Goal: Information Seeking & Learning: Learn about a topic

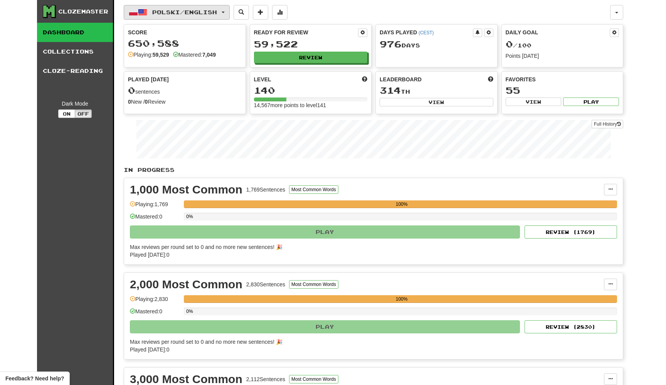
click at [210, 14] on span "Polski / English" at bounding box center [184, 12] width 65 height 7
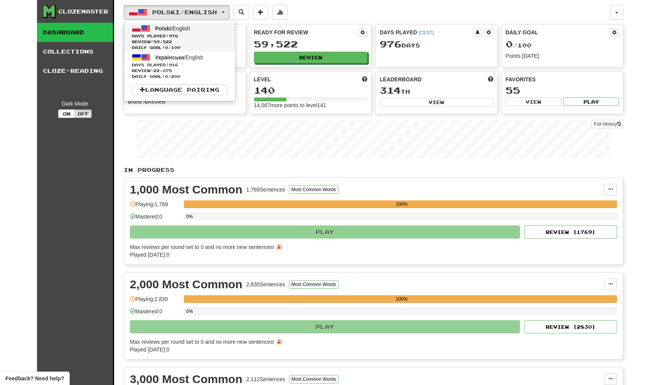
click at [211, 36] on span "Days Played: 976" at bounding box center [180, 36] width 96 height 6
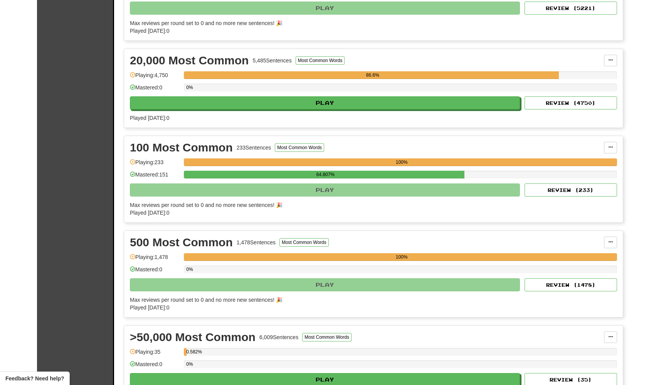
scroll to position [690, 0]
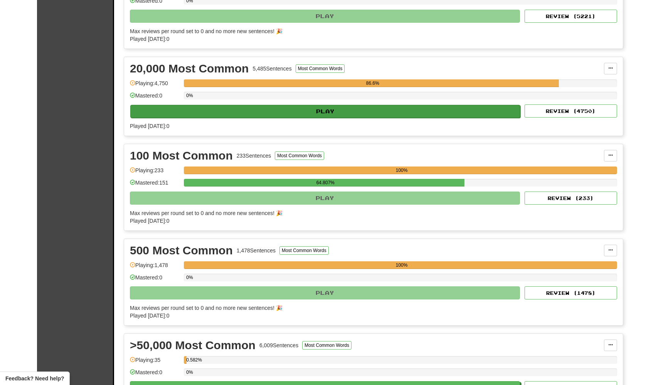
click at [307, 111] on button "Play" at bounding box center [325, 111] width 390 height 13
select select "********"
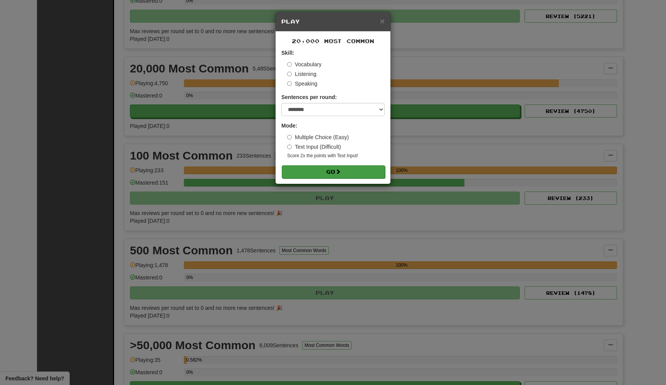
click at [323, 172] on button "Go" at bounding box center [333, 171] width 103 height 13
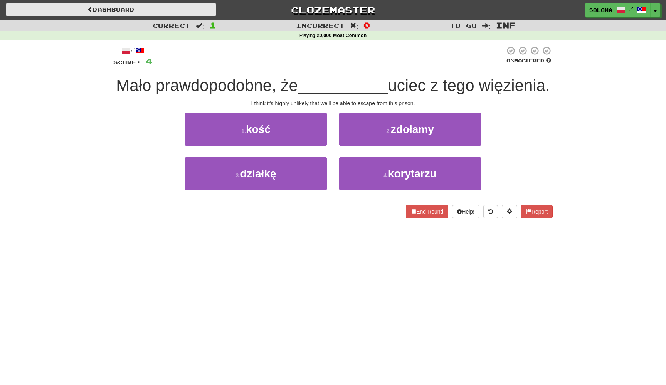
click at [156, 8] on link "Dashboard" at bounding box center [111, 9] width 211 height 13
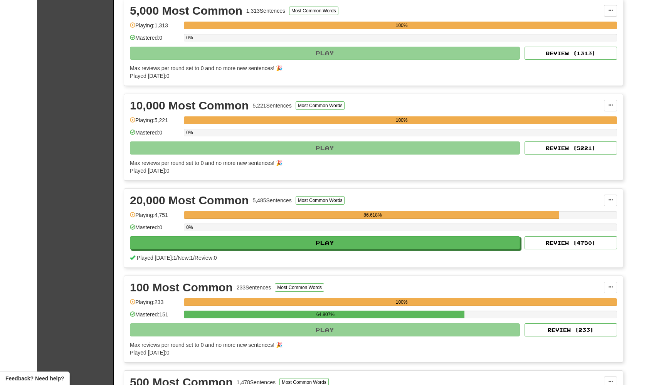
scroll to position [560, 0]
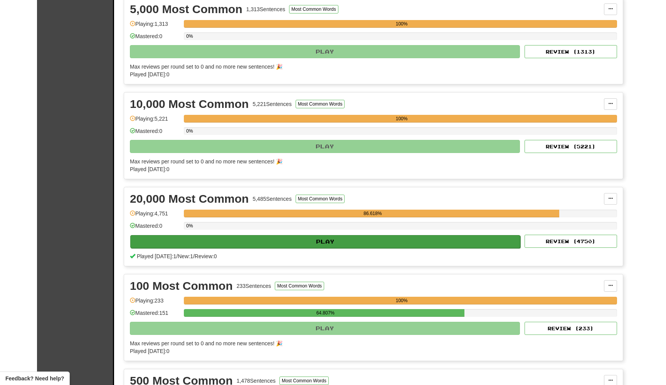
click at [285, 237] on button "Play" at bounding box center [325, 241] width 390 height 13
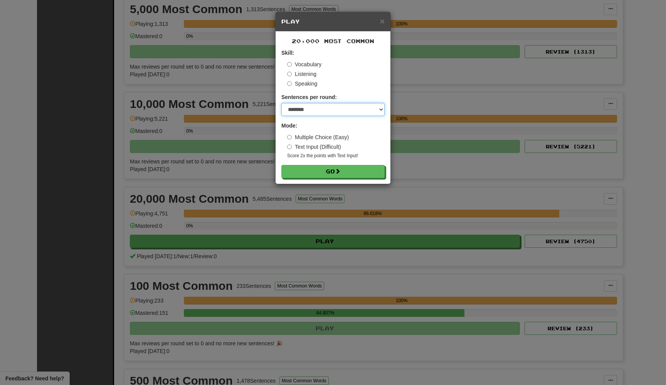
select select "***"
click at [325, 167] on button "Go" at bounding box center [333, 171] width 103 height 13
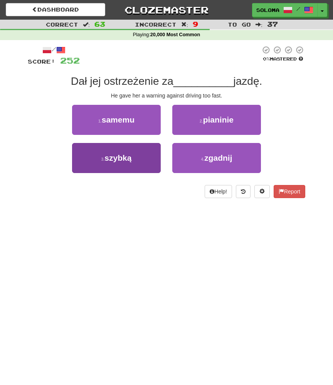
click at [143, 163] on button "3 . szybką" at bounding box center [116, 158] width 89 height 30
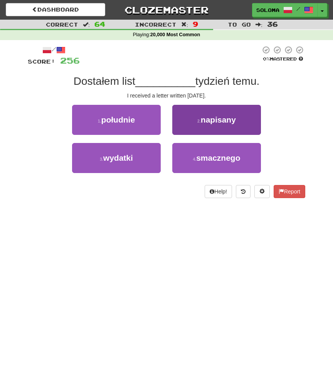
click at [194, 127] on button "2 . napisany" at bounding box center [216, 120] width 89 height 30
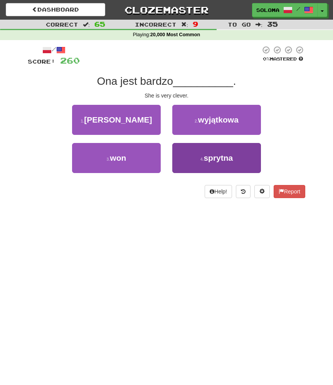
click at [180, 156] on button "4 . sprytna" at bounding box center [216, 158] width 89 height 30
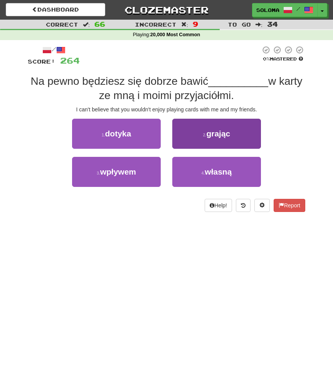
click at [189, 144] on button "2 . grając" at bounding box center [216, 134] width 89 height 30
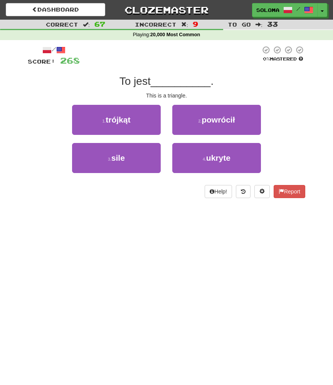
click at [157, 135] on div "1 . trójkąt" at bounding box center [116, 124] width 100 height 38
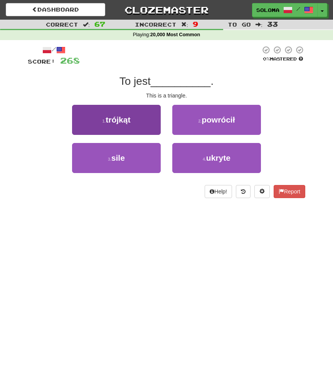
click at [157, 132] on button "1 . trójkąt" at bounding box center [116, 120] width 89 height 30
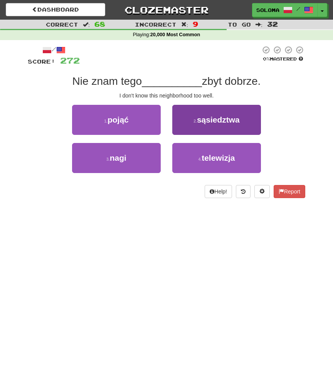
click at [187, 128] on button "2 . sąsiedztwa" at bounding box center [216, 120] width 89 height 30
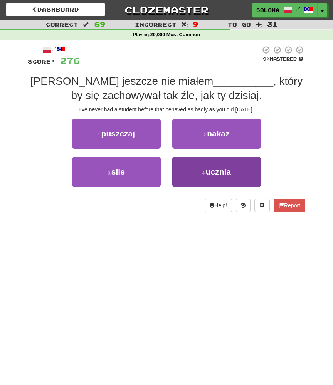
click at [177, 168] on button "4 . ucznia" at bounding box center [216, 172] width 89 height 30
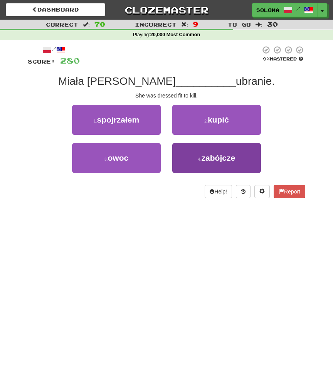
click at [180, 158] on button "4 . zabójcze" at bounding box center [216, 158] width 89 height 30
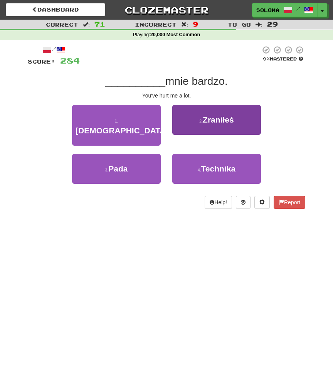
click at [191, 126] on button "2 . Zraniłeś" at bounding box center [216, 120] width 89 height 30
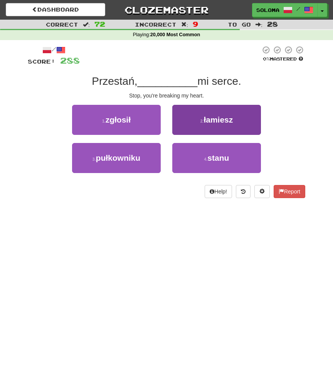
click at [190, 133] on button "2 . łamiesz" at bounding box center [216, 120] width 89 height 30
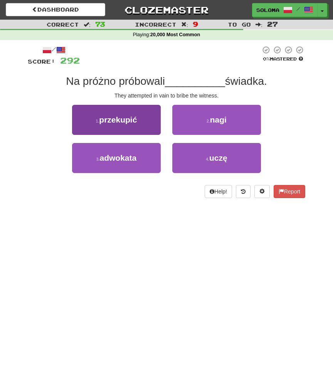
click at [157, 132] on button "1 . przekupić" at bounding box center [116, 120] width 89 height 30
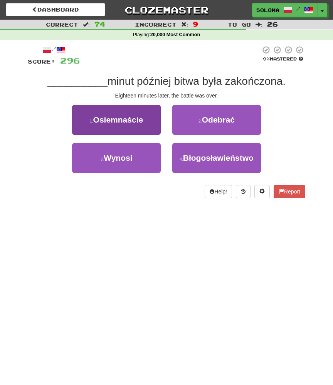
click at [157, 131] on button "1 . Osiemnaście" at bounding box center [116, 120] width 89 height 30
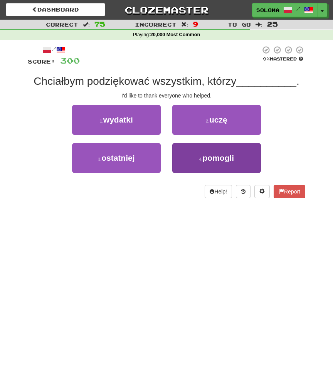
click at [187, 163] on button "4 . pomogli" at bounding box center [216, 158] width 89 height 30
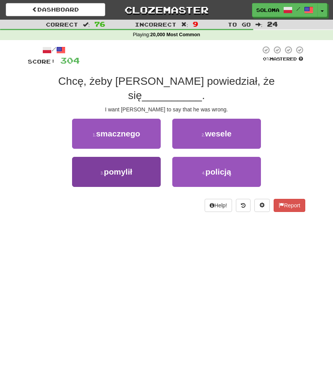
click at [157, 157] on button "3 . pomylił" at bounding box center [116, 172] width 89 height 30
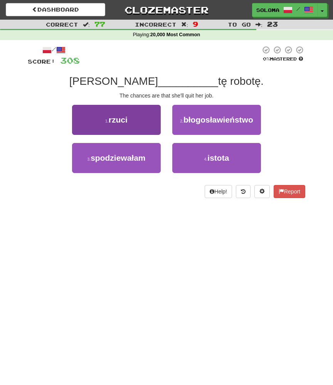
click at [155, 128] on button "1 . rzuci" at bounding box center [116, 120] width 89 height 30
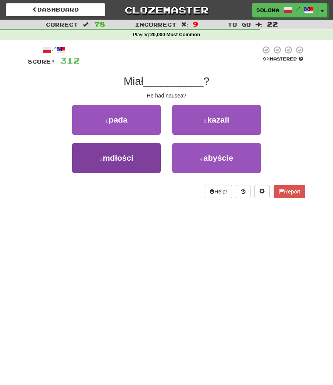
click at [155, 165] on button "3 . mdłości" at bounding box center [116, 158] width 89 height 30
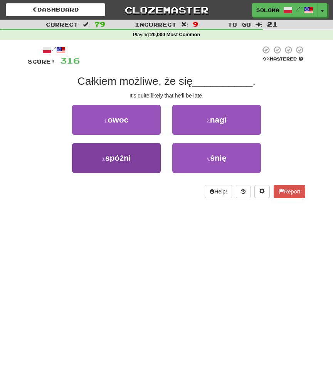
click at [156, 160] on button "3 . spóźni" at bounding box center [116, 158] width 89 height 30
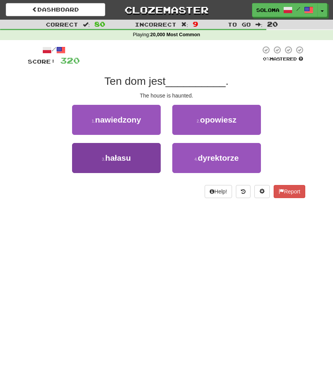
click at [158, 151] on button "3 . hałasu" at bounding box center [116, 158] width 89 height 30
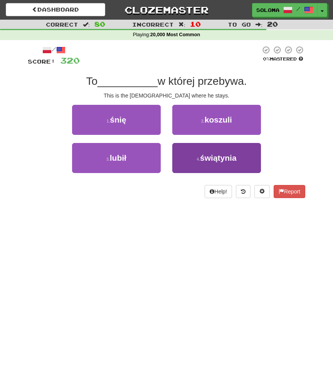
click at [177, 156] on button "4 . świątynia" at bounding box center [216, 158] width 89 height 30
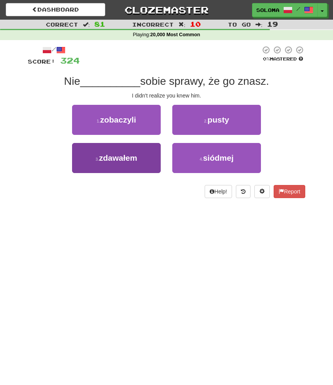
click at [146, 156] on button "3 . zdawałem" at bounding box center [116, 158] width 89 height 30
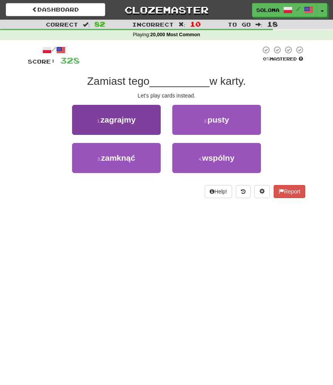
click at [155, 128] on button "1 . zagrajmy" at bounding box center [116, 120] width 89 height 30
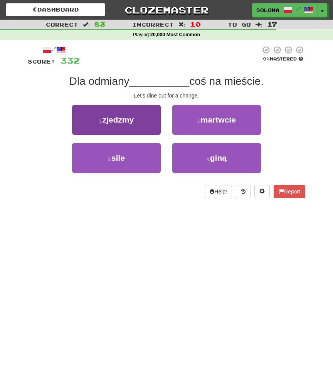
click at [160, 128] on button "1 . zjedzmy" at bounding box center [116, 120] width 89 height 30
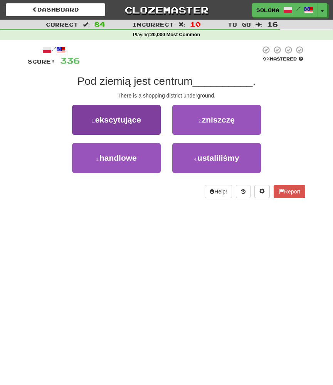
click at [155, 126] on button "1 . ekscytujące" at bounding box center [116, 120] width 89 height 30
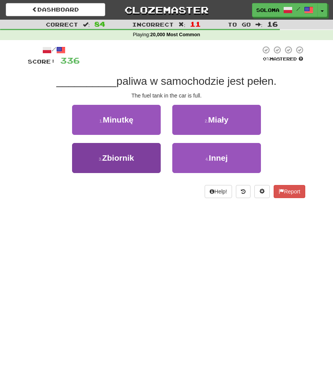
click at [154, 162] on button "3 . Zbiornik" at bounding box center [116, 158] width 89 height 30
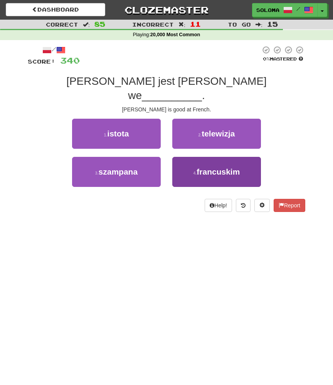
click at [180, 158] on button "4 . francuskim" at bounding box center [216, 172] width 89 height 30
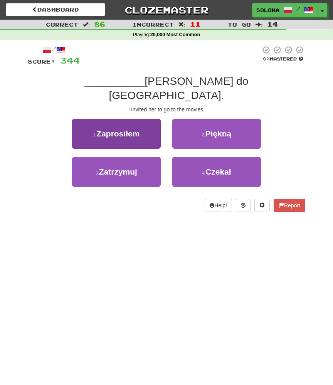
click at [152, 125] on button "1 . Zaprosiłem" at bounding box center [116, 134] width 89 height 30
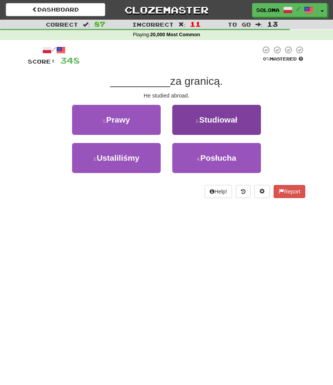
click at [199, 123] on button "2 . Studiował" at bounding box center [216, 120] width 89 height 30
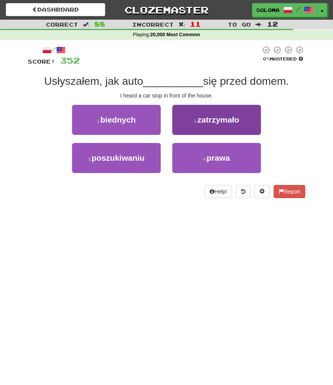
click at [182, 130] on button "2 . zatrzymało" at bounding box center [216, 120] width 89 height 30
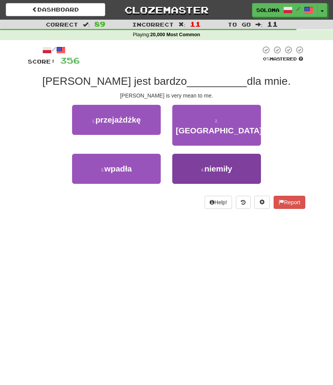
click at [191, 157] on button "4 . niemiły" at bounding box center [216, 169] width 89 height 30
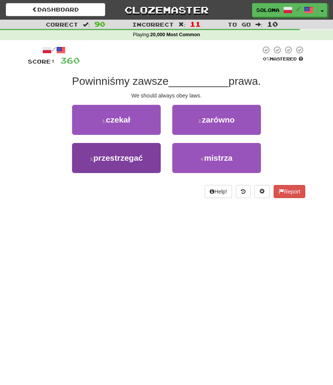
click at [158, 167] on button "3 . przestrzegać" at bounding box center [116, 158] width 89 height 30
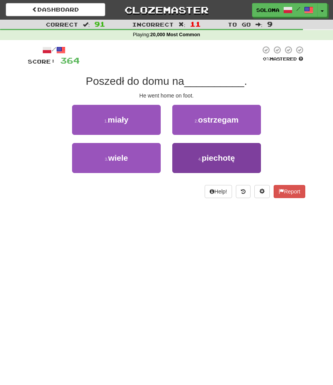
click at [179, 159] on button "4 . piechotę" at bounding box center [216, 158] width 89 height 30
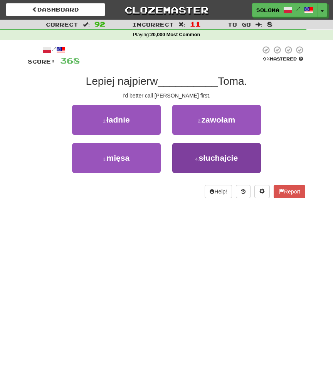
click at [177, 158] on button "4 . słuchajcie" at bounding box center [216, 158] width 89 height 30
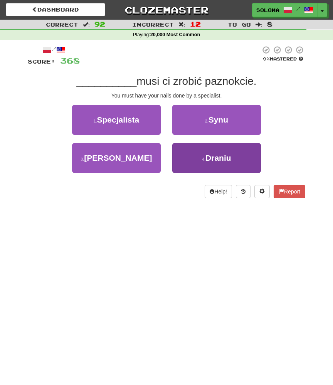
click at [180, 151] on button "4 . Draniu" at bounding box center [216, 158] width 89 height 30
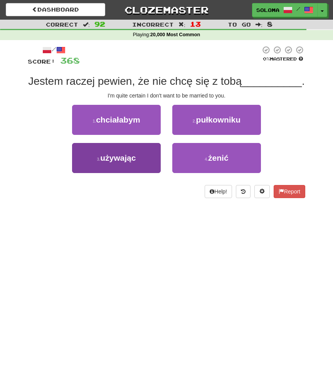
click at [158, 157] on button "3 . używając" at bounding box center [116, 158] width 89 height 30
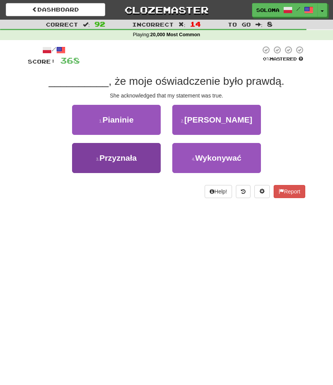
click at [147, 160] on button "3 . Przyznała" at bounding box center [116, 158] width 89 height 30
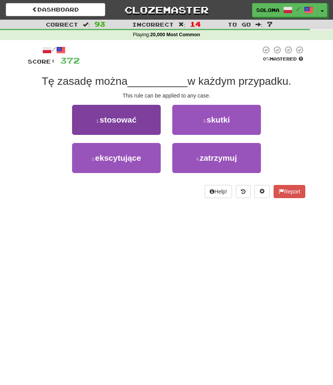
click at [142, 128] on button "1 . stosować" at bounding box center [116, 120] width 89 height 30
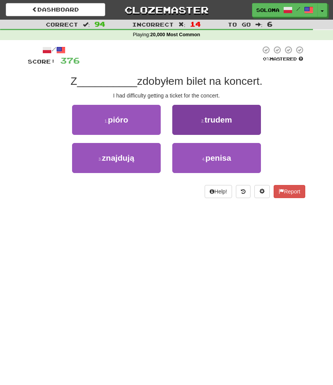
click at [186, 117] on button "2 . trudem" at bounding box center [216, 120] width 89 height 30
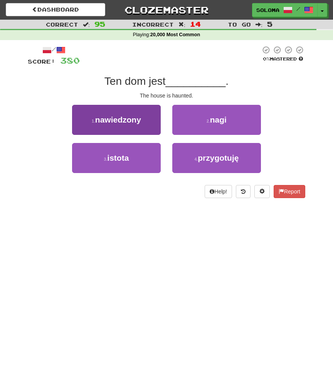
click at [155, 124] on button "1 . nawiedzony" at bounding box center [116, 120] width 89 height 30
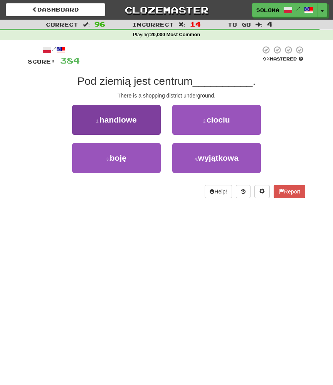
click at [160, 130] on button "1 . handlowe" at bounding box center [116, 120] width 89 height 30
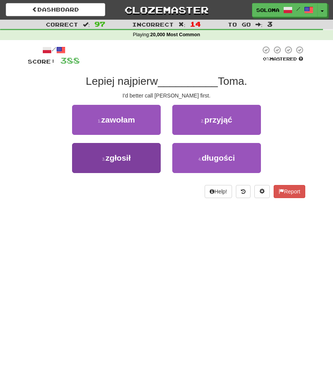
click at [148, 154] on button "3 . zgłosił" at bounding box center [116, 158] width 89 height 30
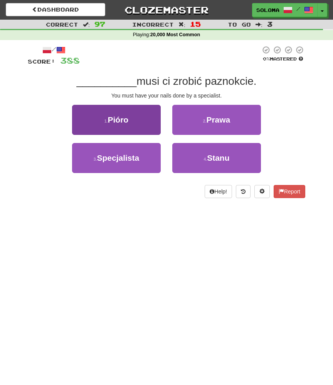
click at [145, 131] on button "1 . Pióro" at bounding box center [116, 120] width 89 height 30
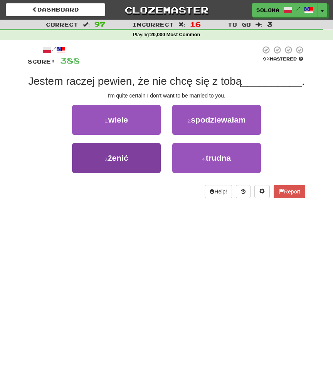
click at [153, 157] on button "3 . żenić" at bounding box center [116, 158] width 89 height 30
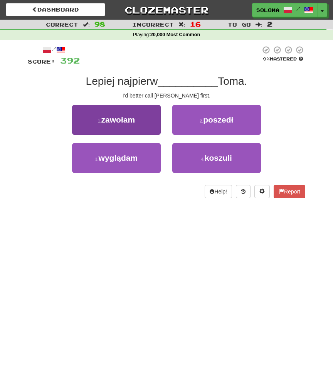
click at [152, 127] on button "1 . zawołam" at bounding box center [116, 120] width 89 height 30
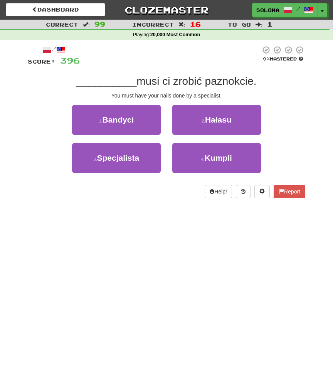
click at [164, 161] on div "3 . Specjalista" at bounding box center [116, 162] width 100 height 38
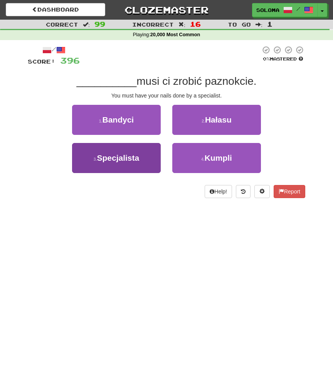
click at [158, 162] on button "3 . Specjalista" at bounding box center [116, 158] width 89 height 30
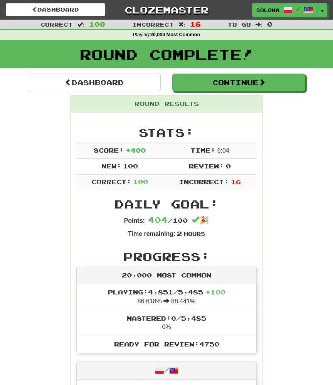
click at [96, 17] on div "Dashboard Clozemaster soloma / Toggle Dropdown Dashboard Leaderboard Activity F…" at bounding box center [167, 10] width 322 height 20
click at [96, 13] on link "Dashboard" at bounding box center [55, 9] width 99 height 13
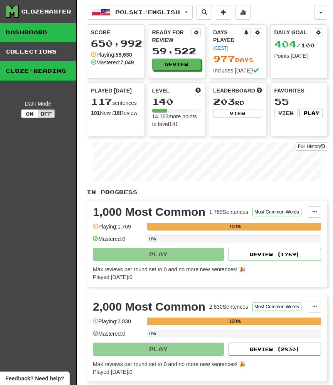
scroll to position [0, 0]
click at [51, 66] on link "Cloze-Reading" at bounding box center [38, 70] width 76 height 19
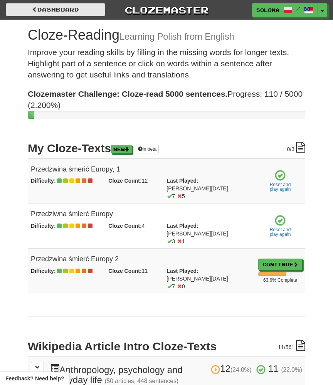
click at [74, 12] on link "Dashboard" at bounding box center [55, 9] width 99 height 13
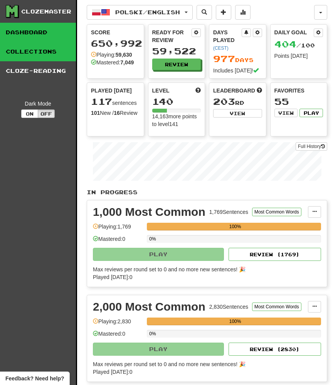
click at [42, 49] on link "Collections" at bounding box center [38, 51] width 76 height 19
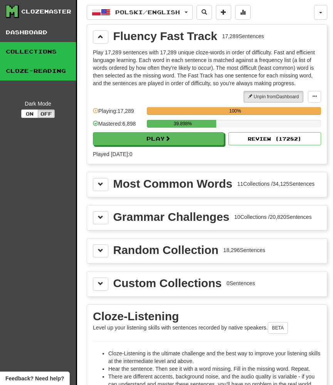
click at [42, 73] on link "Cloze-Reading" at bounding box center [38, 70] width 76 height 19
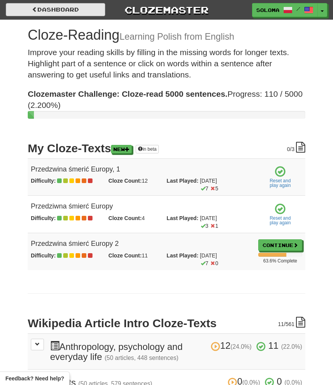
click at [27, 5] on link "Dashboard" at bounding box center [55, 9] width 99 height 13
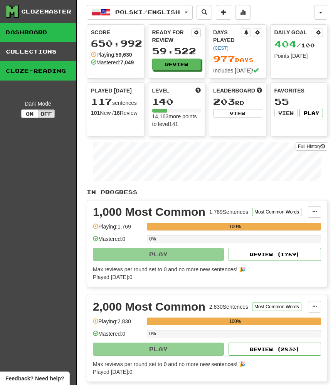
click at [47, 64] on link "Cloze-Reading" at bounding box center [38, 70] width 76 height 19
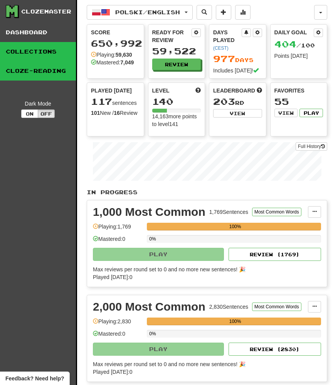
click at [53, 55] on link "Collections" at bounding box center [38, 51] width 76 height 19
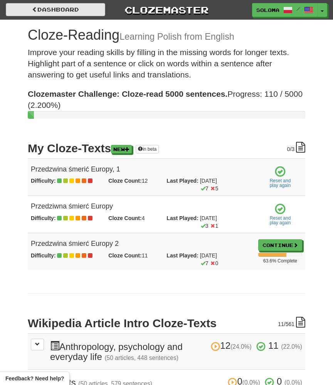
click at [60, 9] on link "Dashboard" at bounding box center [55, 9] width 99 height 13
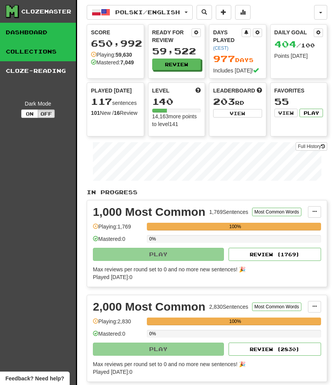
click at [53, 57] on link "Collections" at bounding box center [38, 51] width 76 height 19
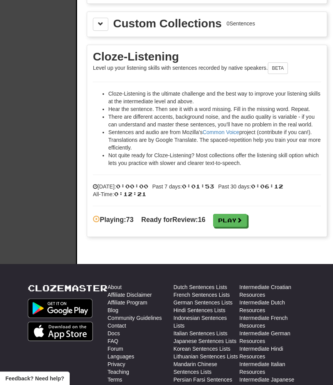
scroll to position [255, 0]
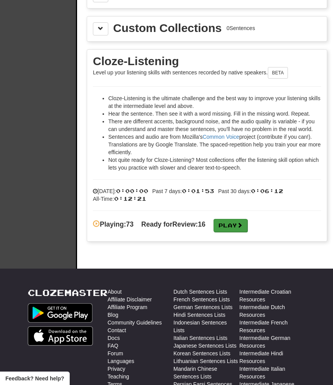
click at [248, 229] on link "Play" at bounding box center [231, 225] width 34 height 13
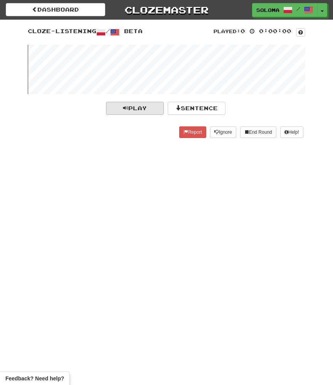
click at [156, 108] on button "Play" at bounding box center [135, 108] width 58 height 13
click at [132, 110] on span "Play" at bounding box center [135, 108] width 24 height 7
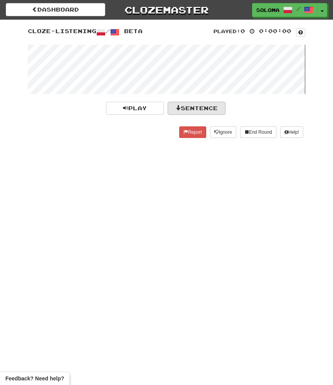
click at [185, 103] on button "Sentence" at bounding box center [197, 108] width 58 height 13
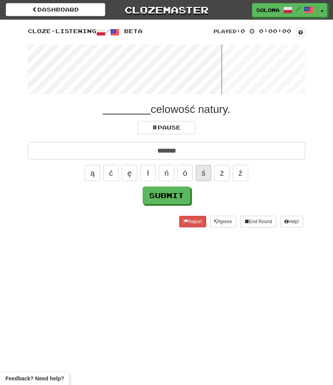
type input "*******"
click at [166, 195] on button "Submit" at bounding box center [167, 196] width 48 height 18
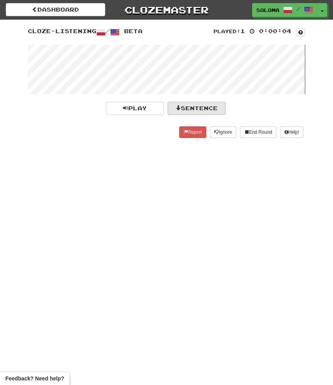
click at [200, 112] on button "Sentence" at bounding box center [197, 108] width 58 height 13
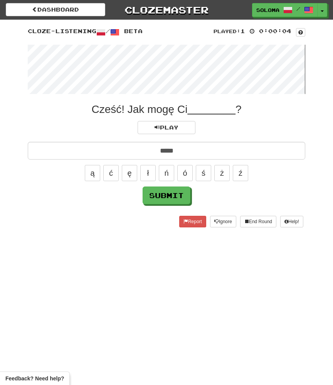
type input "*****"
click at [166, 195] on button "Submit" at bounding box center [167, 196] width 48 height 18
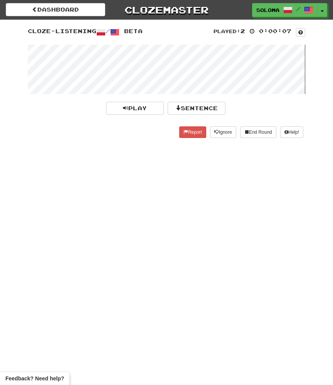
click at [206, 101] on div "Played: 2 0:00:07 Cloze-Listening / Beta Play Sentence Report Ignore End Round …" at bounding box center [166, 84] width 289 height 115
click at [206, 111] on button "Sentence" at bounding box center [197, 108] width 58 height 13
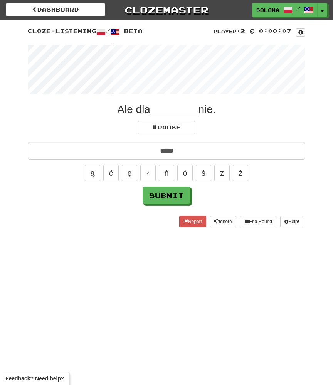
type input "*****"
click at [166, 195] on button "Submit" at bounding box center [167, 196] width 48 height 18
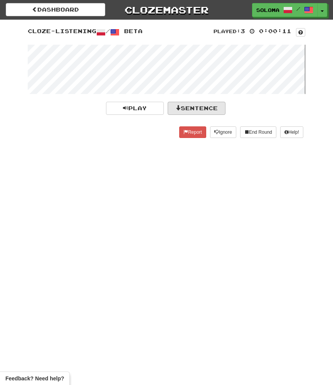
click at [206, 111] on button "Sentence" at bounding box center [197, 108] width 58 height 13
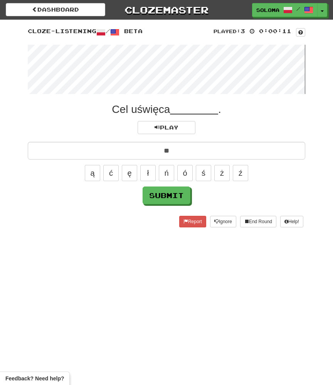
type input "**"
click at [166, 195] on button "Submit" at bounding box center [167, 196] width 48 height 18
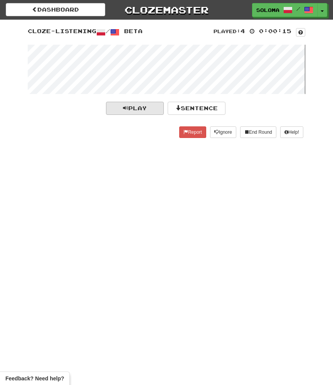
click at [138, 112] on button "Play" at bounding box center [135, 108] width 58 height 13
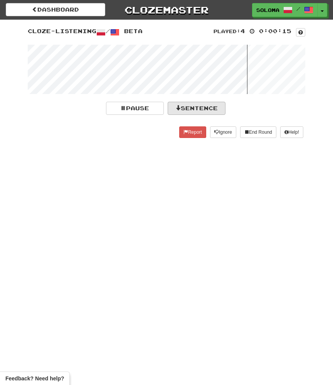
click at [186, 106] on button "Sentence" at bounding box center [197, 108] width 58 height 13
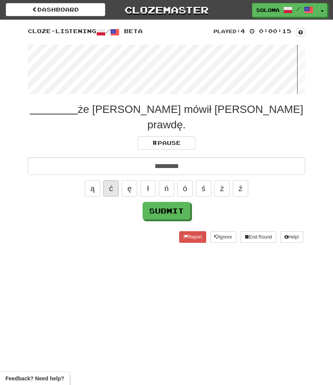
type input "*********"
click at [166, 202] on button "Submit" at bounding box center [167, 211] width 48 height 18
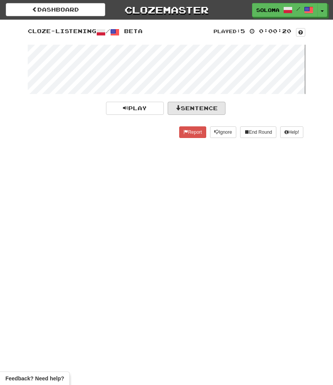
click at [183, 110] on button "Sentence" at bounding box center [197, 108] width 58 height 13
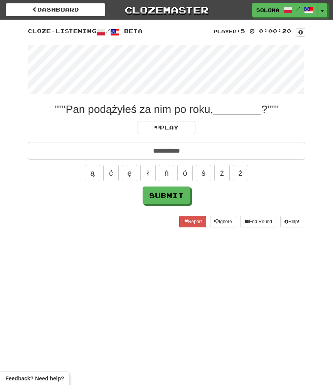
type input "**********"
click at [166, 195] on button "Submit" at bounding box center [167, 196] width 48 height 18
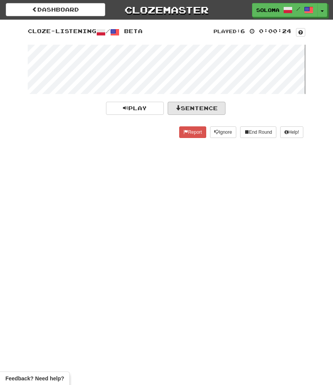
click at [210, 108] on button "Sentence" at bounding box center [197, 108] width 58 height 13
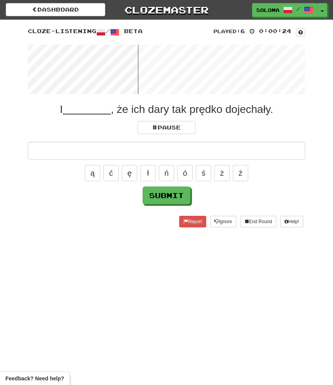
type input "*"
type input "********"
click at [166, 195] on button "Submit" at bounding box center [167, 196] width 48 height 18
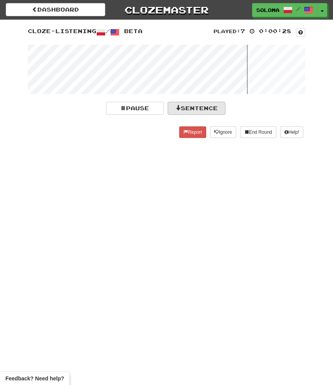
click at [202, 107] on button "Sentence" at bounding box center [197, 108] width 58 height 13
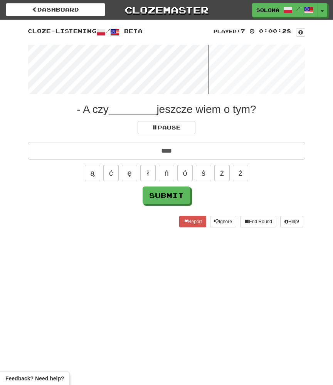
type input "****"
click at [166, 195] on button "Submit" at bounding box center [167, 196] width 48 height 18
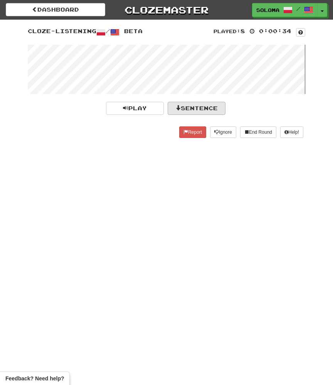
click at [184, 105] on button "Sentence" at bounding box center [197, 108] width 58 height 13
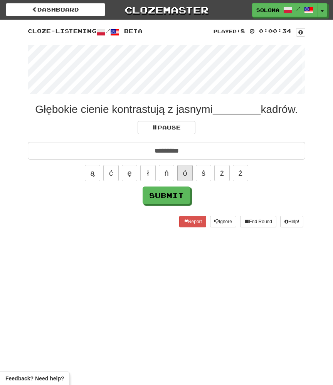
type input "*********"
click at [166, 195] on button "Submit" at bounding box center [167, 196] width 48 height 18
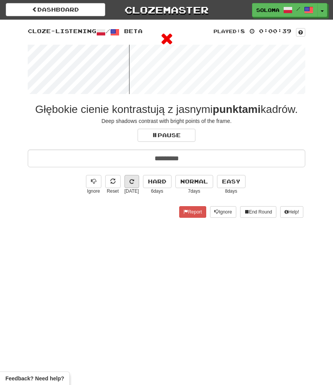
click at [136, 179] on button at bounding box center [132, 181] width 15 height 13
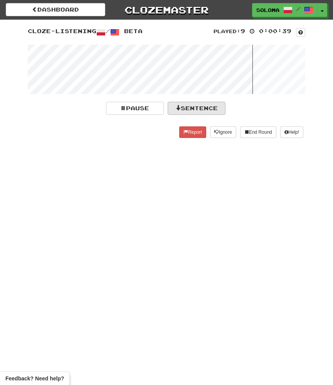
click at [204, 110] on button "Sentence" at bounding box center [197, 108] width 58 height 13
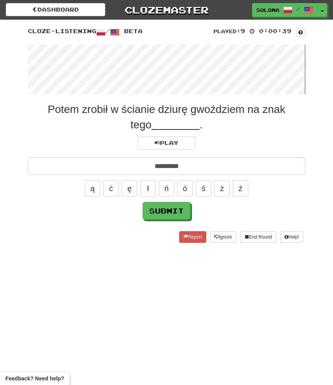
type input "*********"
click at [166, 211] on button "Submit" at bounding box center [167, 211] width 48 height 18
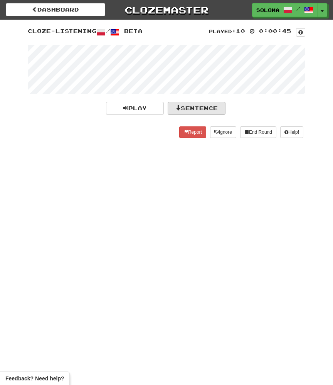
click at [179, 106] on span at bounding box center [177, 107] width 5 height 5
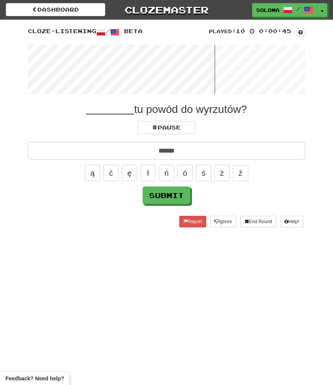
type input "******"
click at [166, 195] on button "Submit" at bounding box center [167, 196] width 48 height 18
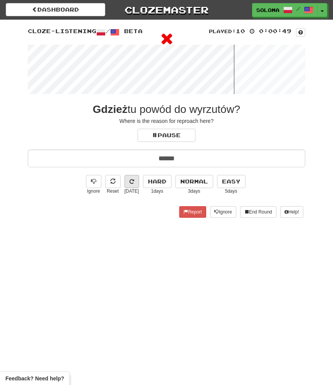
click at [134, 183] on icon at bounding box center [132, 181] width 5 height 5
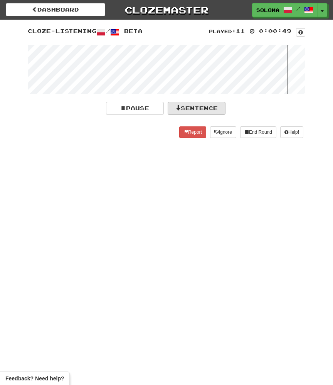
click at [195, 106] on button "Sentence" at bounding box center [197, 108] width 58 height 13
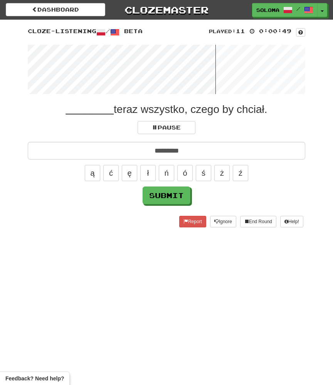
type input "*********"
click at [166, 195] on button "Submit" at bounding box center [167, 196] width 48 height 18
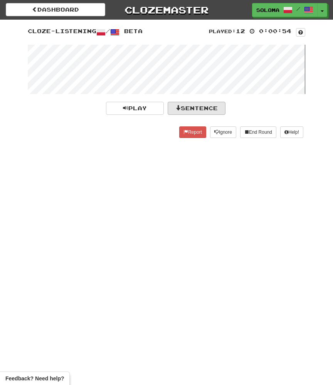
click at [185, 111] on button "Sentence" at bounding box center [197, 108] width 58 height 13
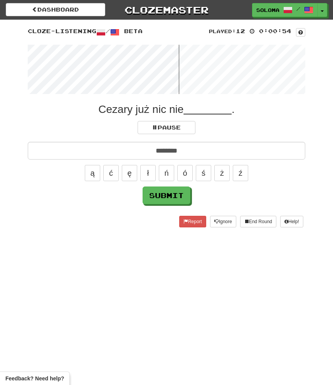
click at [166, 195] on button "Submit" at bounding box center [167, 196] width 48 height 18
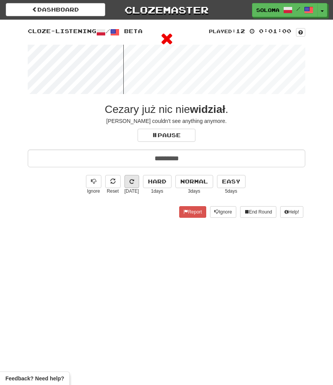
type input "*********"
click at [130, 183] on icon at bounding box center [132, 181] width 5 height 5
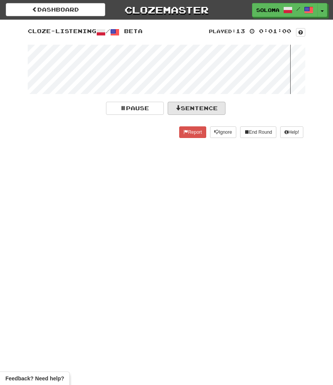
click at [199, 105] on button "Sentence" at bounding box center [197, 108] width 58 height 13
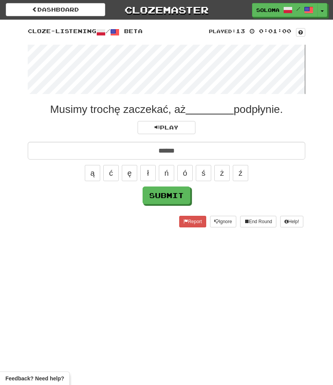
type input "******"
click at [166, 195] on button "Submit" at bounding box center [167, 196] width 48 height 18
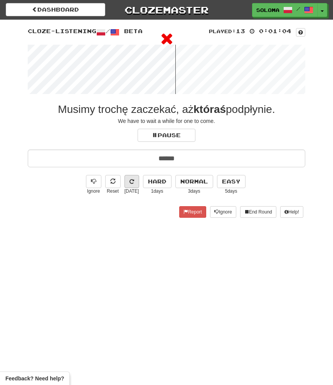
click at [132, 184] on button at bounding box center [132, 181] width 15 height 13
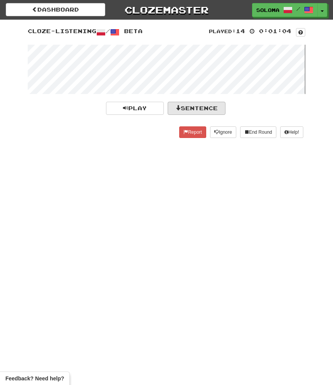
click at [191, 113] on button "Sentence" at bounding box center [197, 108] width 58 height 13
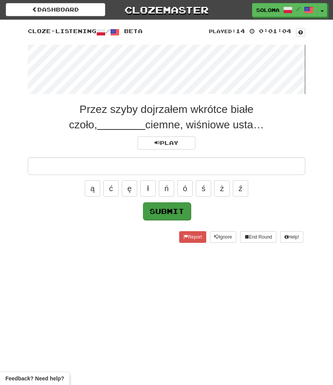
click at [178, 214] on button "Submit" at bounding box center [167, 211] width 48 height 18
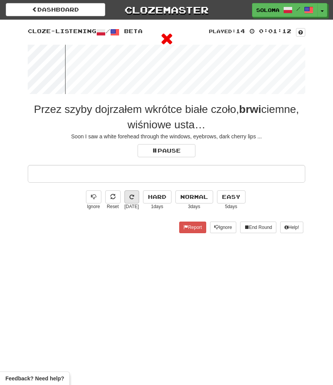
click at [133, 196] on icon at bounding box center [132, 196] width 5 height 5
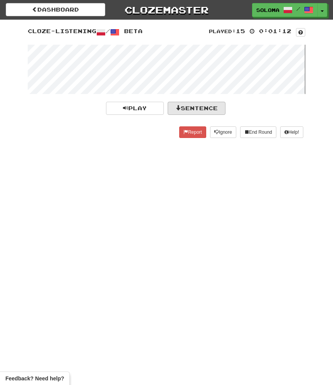
click at [177, 108] on span at bounding box center [177, 107] width 5 height 5
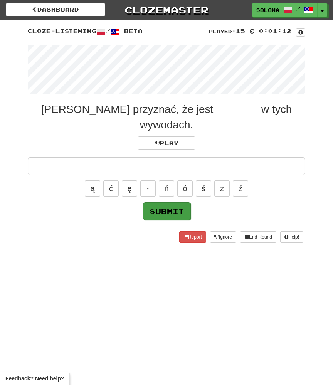
click at [158, 211] on button "Submit" at bounding box center [167, 211] width 48 height 18
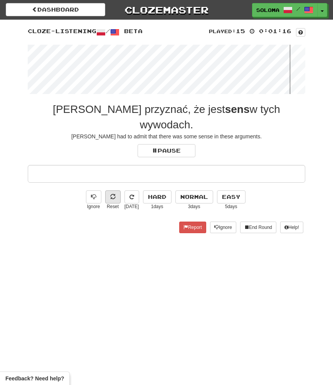
click at [120, 191] on button at bounding box center [112, 197] width 15 height 13
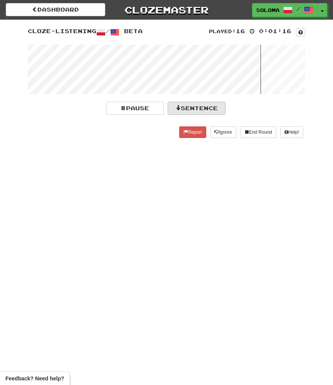
click at [187, 109] on button "Sentence" at bounding box center [197, 108] width 58 height 13
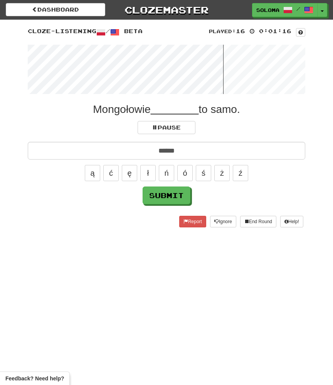
type input "******"
click at [166, 195] on button "Submit" at bounding box center [167, 196] width 48 height 18
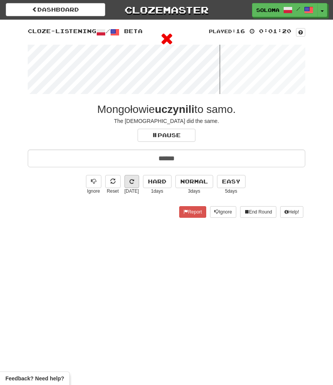
click at [133, 182] on icon at bounding box center [132, 181] width 5 height 5
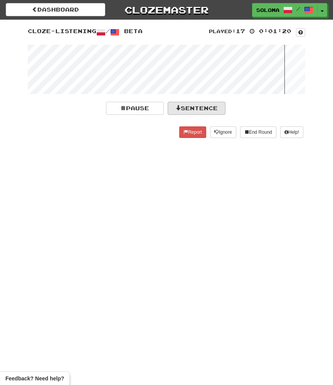
click at [190, 109] on button "Sentence" at bounding box center [197, 108] width 58 height 13
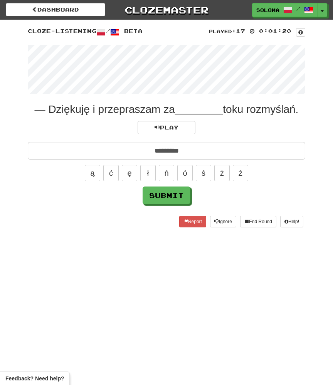
type input "*********"
click at [166, 195] on button "Submit" at bounding box center [167, 196] width 48 height 18
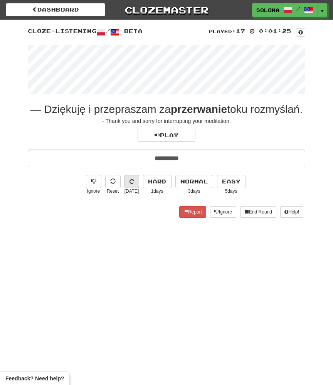
click at [128, 188] on button at bounding box center [132, 181] width 15 height 13
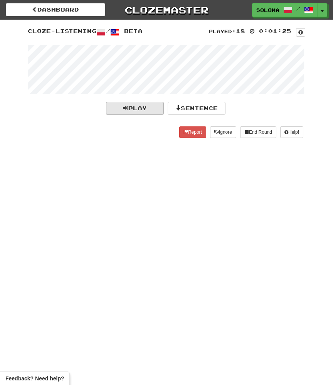
click at [147, 110] on span "Play" at bounding box center [135, 108] width 24 height 7
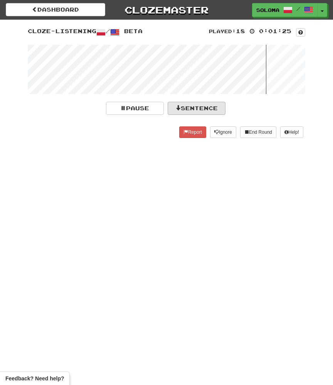
click at [191, 110] on button "Sentence" at bounding box center [197, 108] width 58 height 13
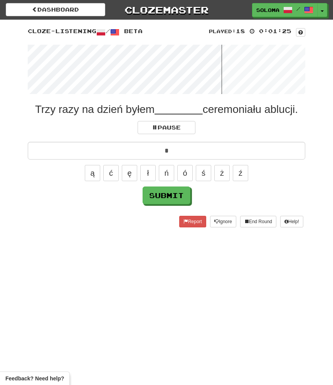
type input "*"
click at [166, 195] on button "Submit" at bounding box center [167, 196] width 48 height 18
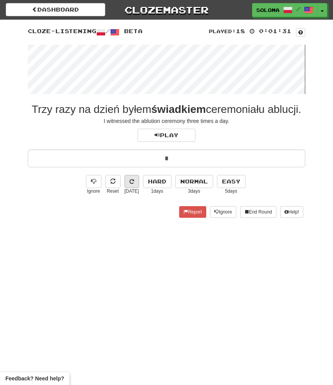
click at [132, 182] on icon at bounding box center [132, 181] width 5 height 5
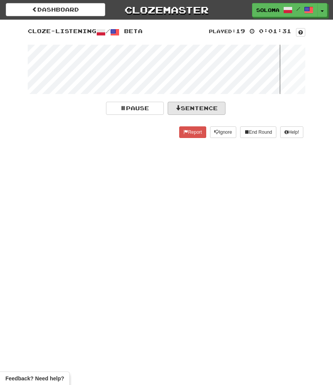
click at [200, 113] on button "Sentence" at bounding box center [197, 108] width 58 height 13
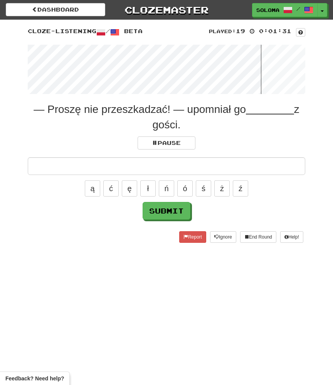
click at [166, 211] on button "Submit" at bounding box center [167, 211] width 48 height 18
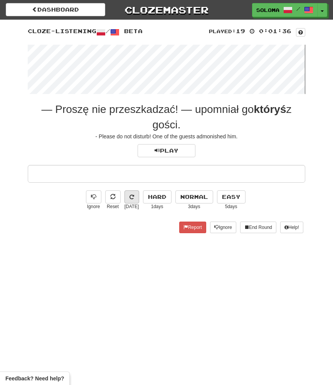
click at [130, 196] on icon at bounding box center [132, 196] width 5 height 5
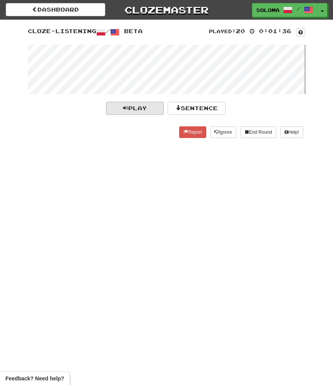
click at [159, 110] on button "Play" at bounding box center [135, 108] width 58 height 13
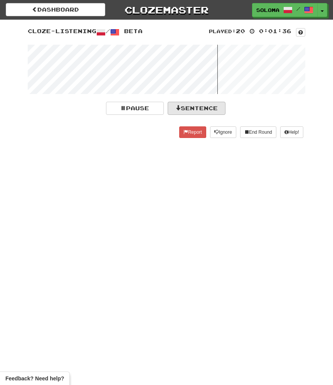
click at [187, 104] on button "Sentence" at bounding box center [197, 108] width 58 height 13
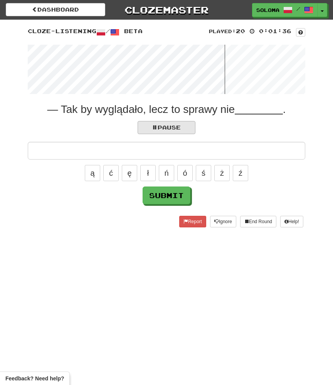
click at [166, 127] on span "Pause" at bounding box center [166, 127] width 29 height 7
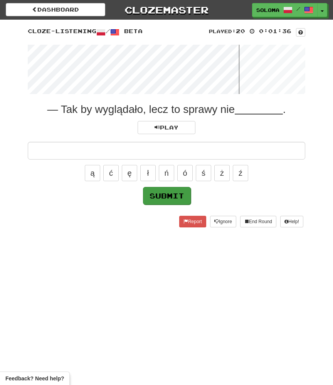
click at [166, 195] on button "Submit" at bounding box center [167, 196] width 48 height 18
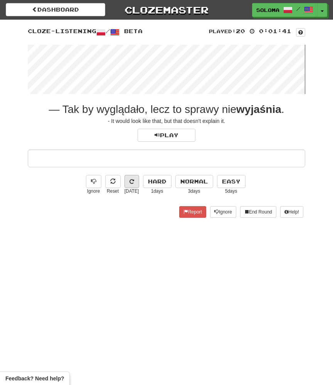
click at [134, 185] on button at bounding box center [132, 181] width 15 height 13
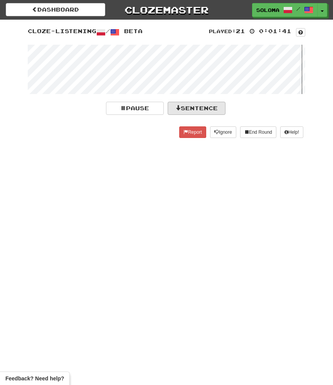
click at [198, 105] on button "Sentence" at bounding box center [197, 108] width 58 height 13
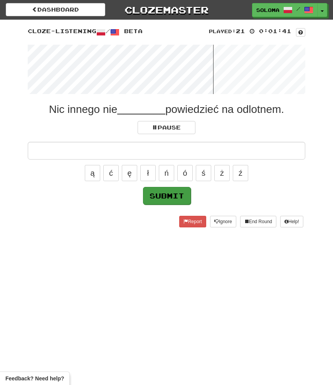
click at [156, 193] on button "Submit" at bounding box center [167, 196] width 48 height 18
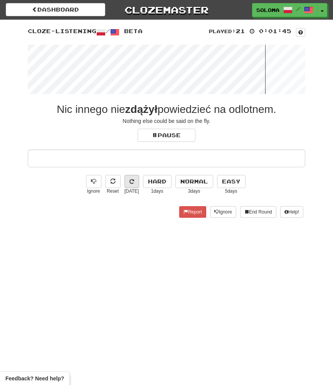
click at [132, 183] on icon at bounding box center [132, 181] width 5 height 5
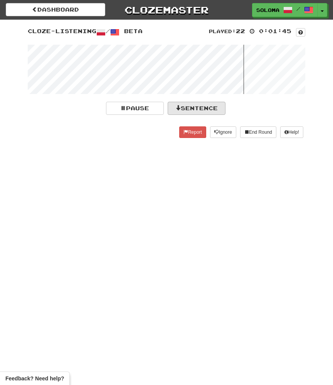
click at [184, 107] on button "Sentence" at bounding box center [197, 108] width 58 height 13
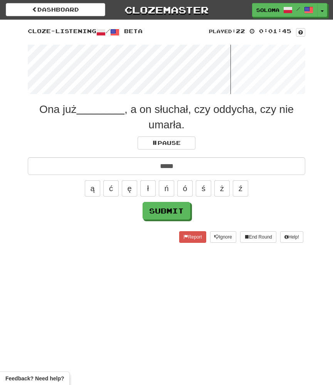
type input "*****"
click at [166, 211] on button "Submit" at bounding box center [167, 211] width 48 height 18
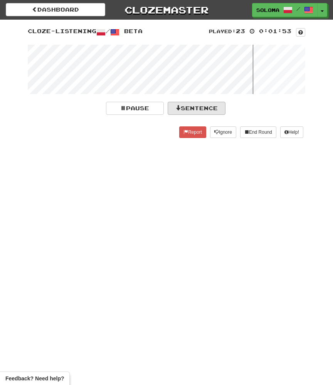
click at [214, 106] on button "Sentence" at bounding box center [197, 108] width 58 height 13
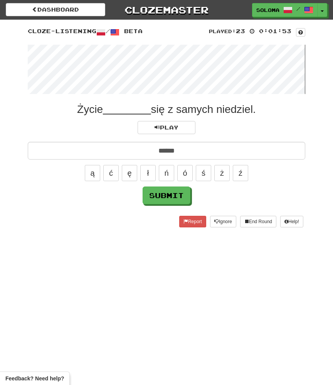
type input "******"
click at [166, 195] on button "Submit" at bounding box center [167, 196] width 48 height 18
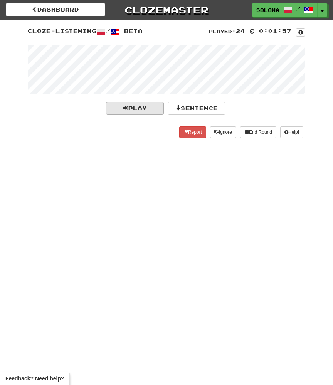
click at [151, 108] on button "Play" at bounding box center [135, 108] width 58 height 13
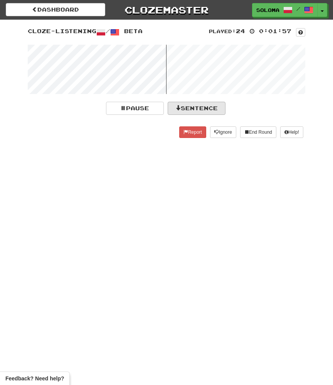
click at [190, 107] on button "Sentence" at bounding box center [197, 108] width 58 height 13
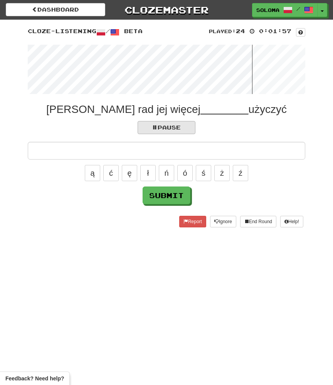
click at [172, 125] on span "Pause" at bounding box center [166, 127] width 29 height 7
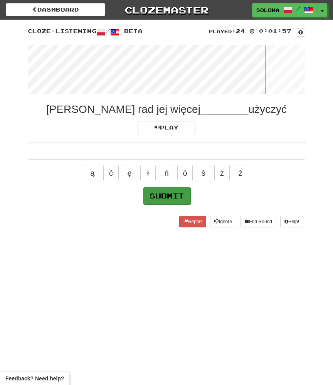
click at [167, 193] on button "Submit" at bounding box center [167, 196] width 48 height 18
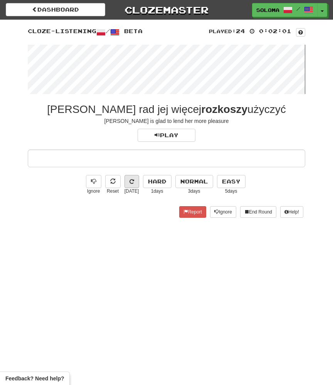
click at [132, 184] on button at bounding box center [132, 181] width 15 height 13
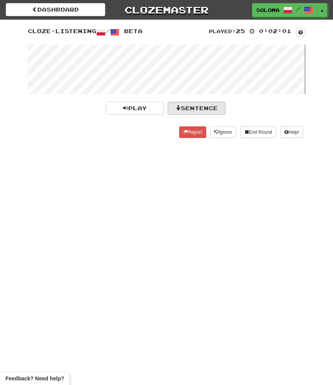
click at [187, 108] on button "Sentence" at bounding box center [197, 108] width 58 height 13
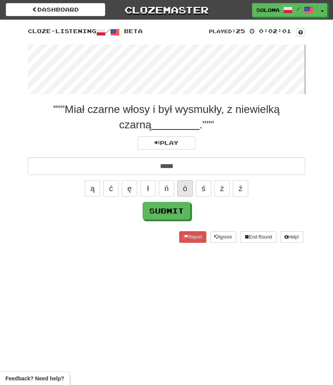
type input "*****"
click at [166, 211] on button "Submit" at bounding box center [167, 211] width 48 height 18
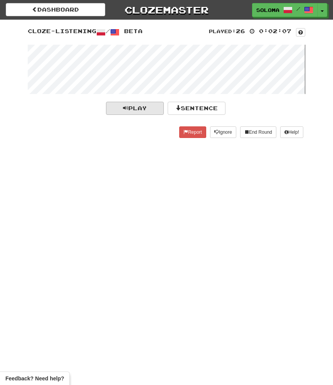
click at [155, 110] on button "Play" at bounding box center [135, 108] width 58 height 13
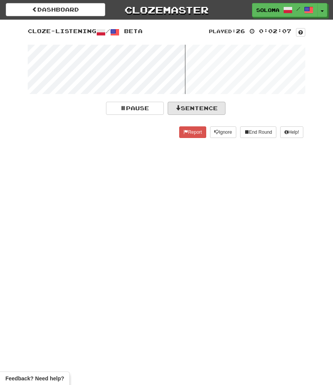
click at [188, 110] on button "Sentence" at bounding box center [197, 108] width 58 height 13
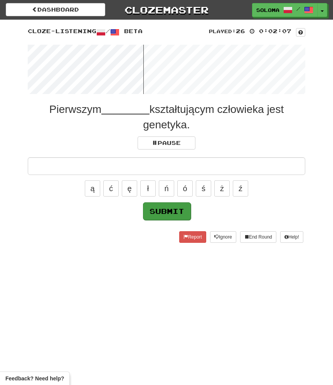
click at [161, 219] on button "Submit" at bounding box center [167, 211] width 48 height 18
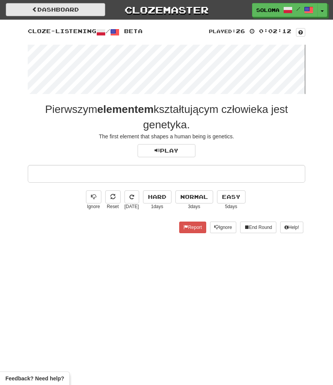
click at [84, 13] on link "Dashboard" at bounding box center [55, 9] width 99 height 13
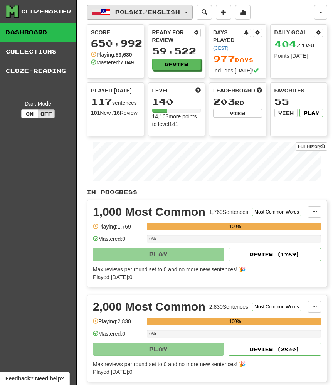
click at [135, 6] on button "Polski / English" at bounding box center [140, 12] width 106 height 15
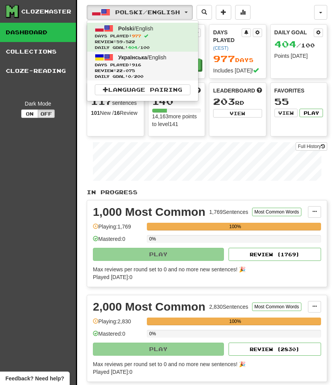
click at [141, 69] on span "Review: 22,075" at bounding box center [143, 71] width 96 height 6
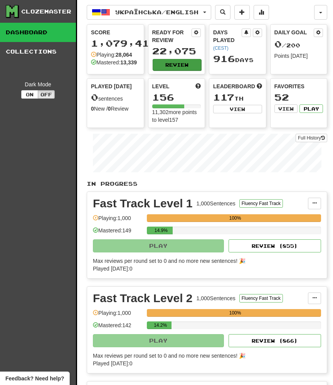
click at [180, 62] on button "Review" at bounding box center [177, 65] width 49 height 12
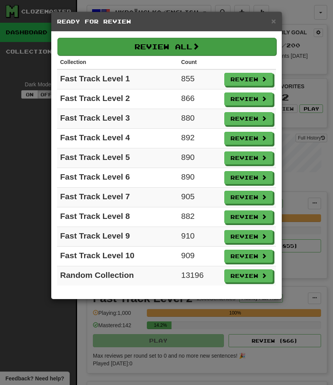
click at [243, 45] on button "Review All" at bounding box center [166, 47] width 219 height 18
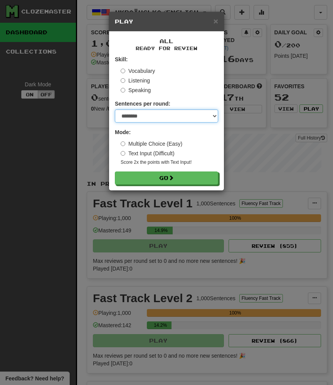
select select "***"
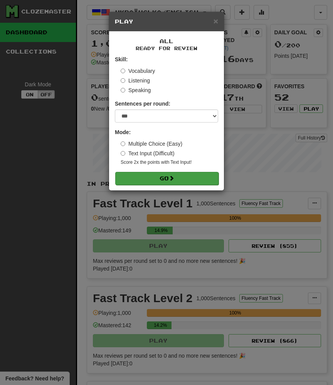
click at [172, 177] on span at bounding box center [171, 177] width 5 height 5
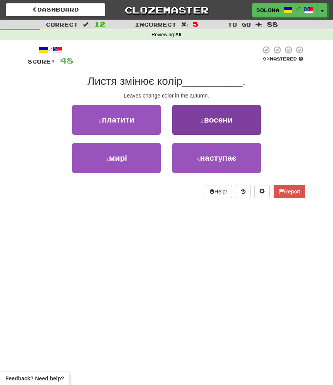
click at [230, 127] on button "2 . восени" at bounding box center [216, 120] width 89 height 30
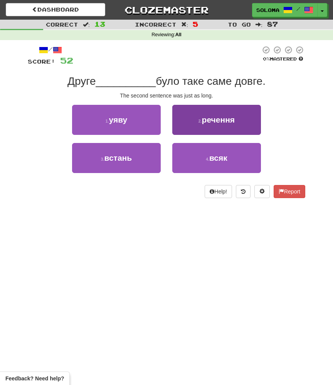
click at [183, 126] on button "2 . речення" at bounding box center [216, 120] width 89 height 30
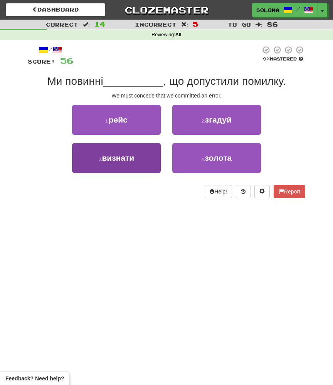
click at [158, 161] on button "3 . визнати" at bounding box center [116, 158] width 89 height 30
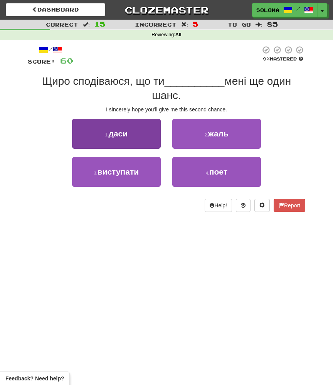
click at [149, 140] on button "1 . даси" at bounding box center [116, 134] width 89 height 30
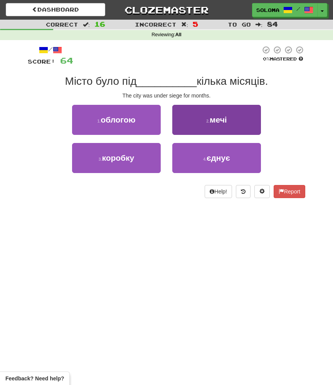
click at [194, 120] on button "2 . мечі" at bounding box center [216, 120] width 89 height 30
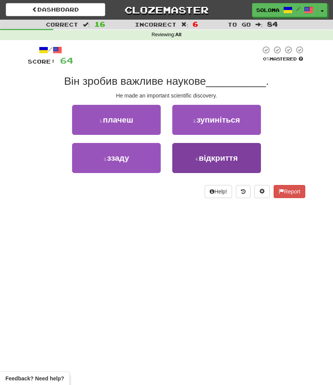
click at [185, 164] on button "4 . відкриття" at bounding box center [216, 158] width 89 height 30
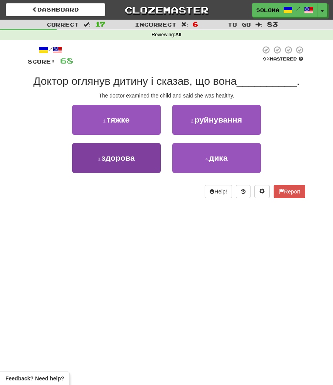
click at [160, 160] on button "3 . здорова" at bounding box center [116, 158] width 89 height 30
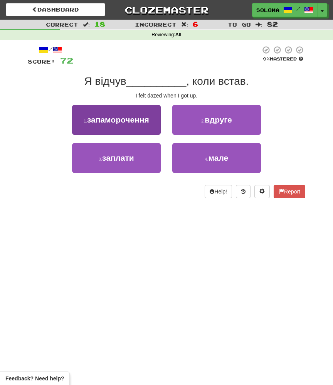
click at [155, 128] on button "1 . запаморочення" at bounding box center [116, 120] width 89 height 30
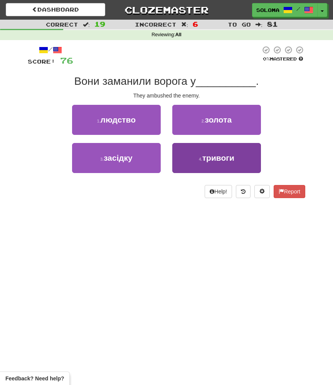
click at [175, 157] on button "4 . тривоги" at bounding box center [216, 158] width 89 height 30
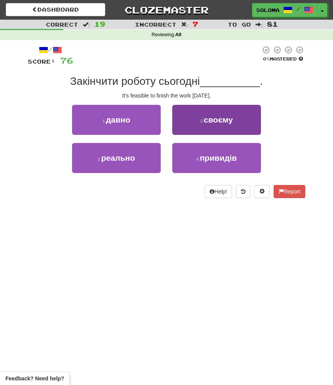
click at [179, 128] on button "2 . своєму" at bounding box center [216, 120] width 89 height 30
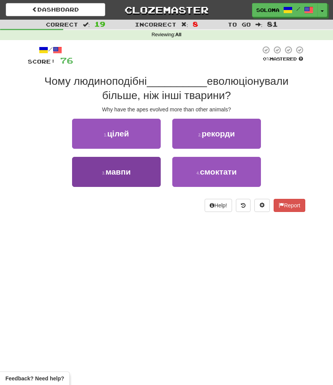
click at [146, 179] on button "3 . мавпи" at bounding box center [116, 172] width 89 height 30
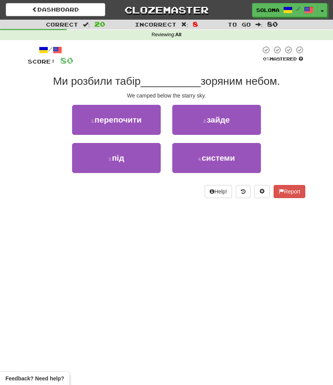
click at [147, 177] on div "3 . під" at bounding box center [116, 162] width 100 height 38
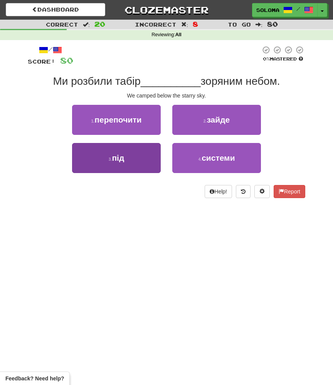
click at [149, 164] on button "3 . під" at bounding box center [116, 158] width 89 height 30
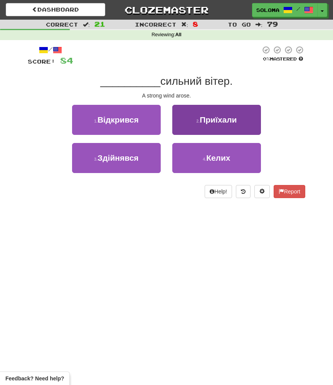
click at [185, 130] on button "2 . Приїхали" at bounding box center [216, 120] width 89 height 30
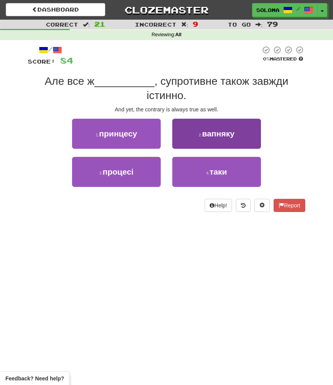
click at [189, 138] on button "2 . вапняку" at bounding box center [216, 134] width 89 height 30
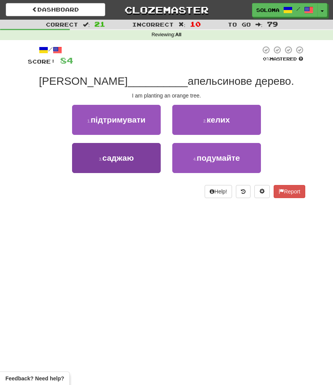
click at [159, 164] on button "3 . саджаю" at bounding box center [116, 158] width 89 height 30
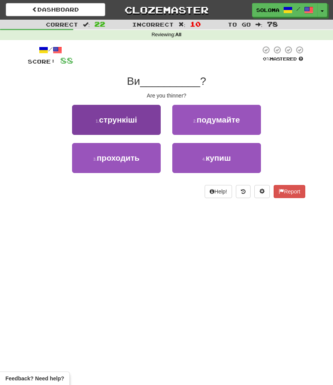
click at [151, 120] on button "1 . стрункіші" at bounding box center [116, 120] width 89 height 30
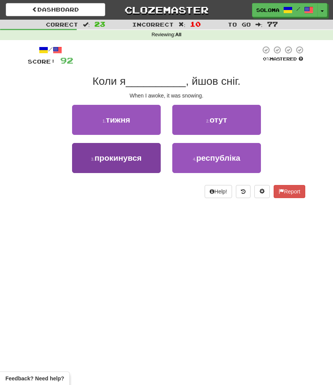
click at [152, 159] on button "3 . прокинувся" at bounding box center [116, 158] width 89 height 30
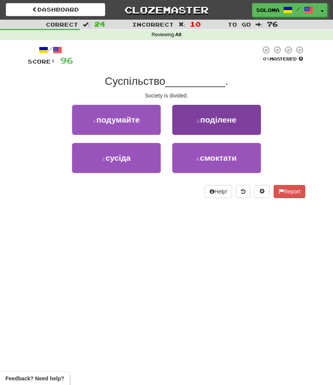
click at [187, 127] on button "2 . поділене" at bounding box center [216, 120] width 89 height 30
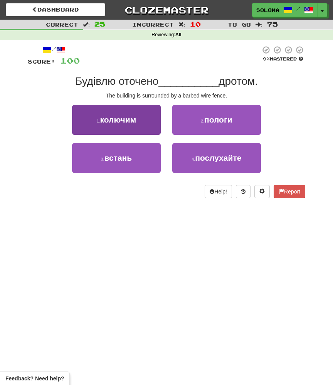
click at [157, 128] on button "1 . колючим" at bounding box center [116, 120] width 89 height 30
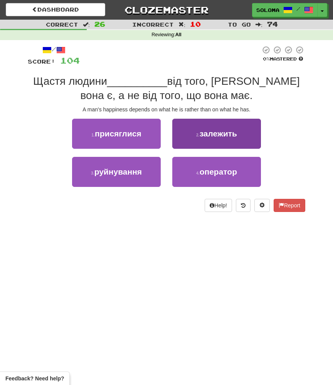
click at [192, 133] on button "2 . залежить" at bounding box center [216, 134] width 89 height 30
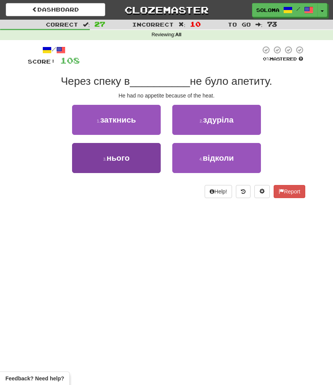
click at [156, 164] on button "3 . нього" at bounding box center [116, 158] width 89 height 30
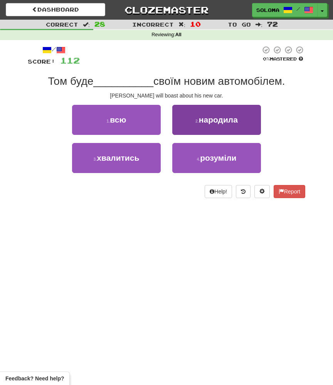
click at [191, 128] on button "2 . народила" at bounding box center [216, 120] width 89 height 30
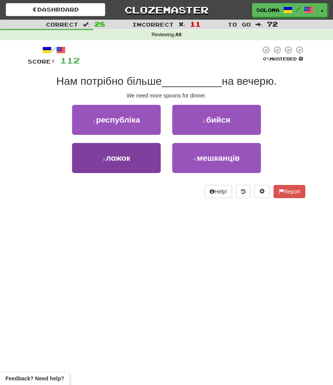
click at [158, 160] on button "3 . ложок" at bounding box center [116, 158] width 89 height 30
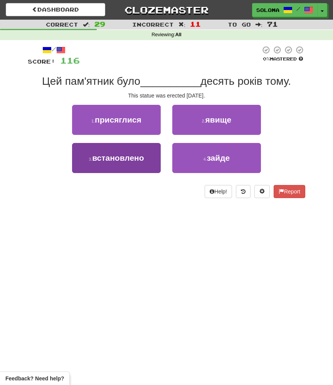
click at [155, 160] on button "3 . встановлено" at bounding box center [116, 158] width 89 height 30
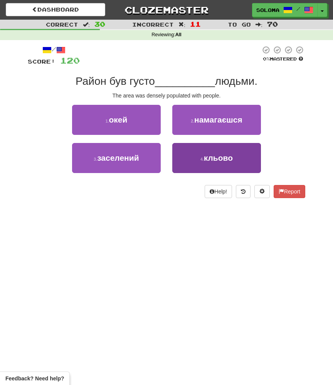
click at [191, 157] on button "4 . кльово" at bounding box center [216, 158] width 89 height 30
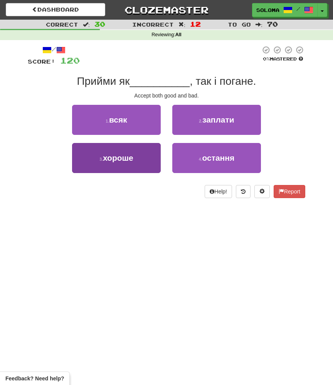
click at [153, 155] on button "3 . хороше" at bounding box center [116, 158] width 89 height 30
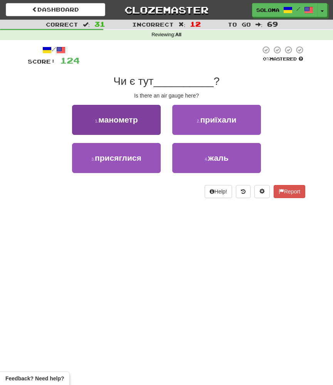
click at [150, 124] on button "1 . манометр" at bounding box center [116, 120] width 89 height 30
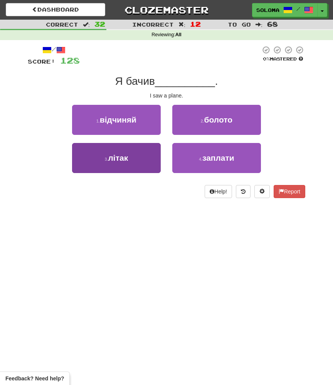
click at [152, 149] on button "3 . літак" at bounding box center [116, 158] width 89 height 30
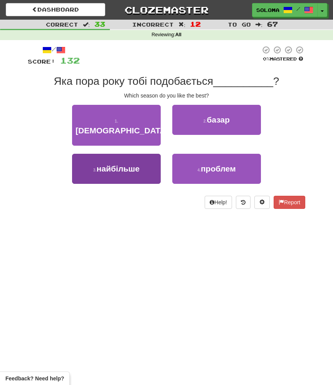
click at [155, 154] on button "3 . найбільше" at bounding box center [116, 169] width 89 height 30
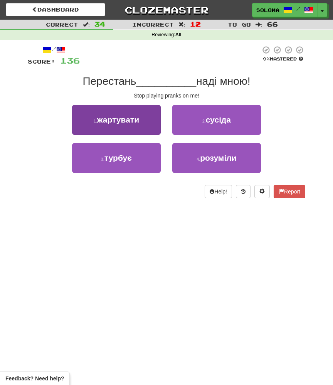
click at [151, 130] on button "1 . жартувати" at bounding box center [116, 120] width 89 height 30
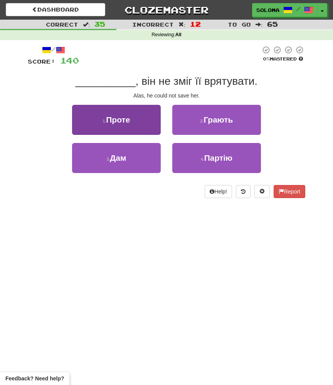
click at [157, 128] on button "1 . Проте" at bounding box center [116, 120] width 89 height 30
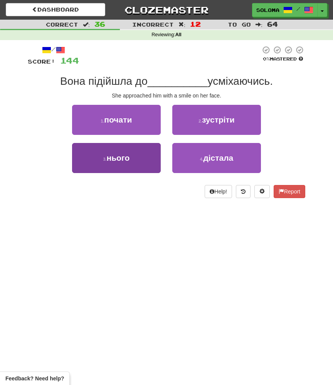
click at [157, 156] on button "3 . нього" at bounding box center [116, 158] width 89 height 30
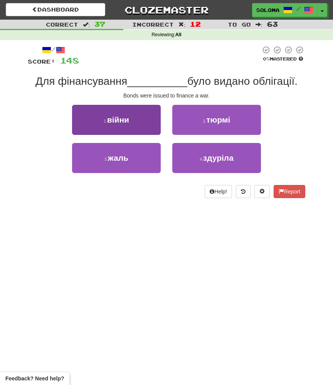
click at [154, 121] on button "1 . війни" at bounding box center [116, 120] width 89 height 30
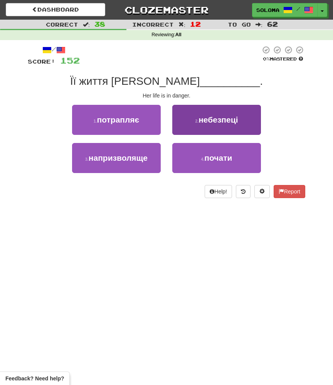
click at [189, 123] on button "2 . небезпеці" at bounding box center [216, 120] width 89 height 30
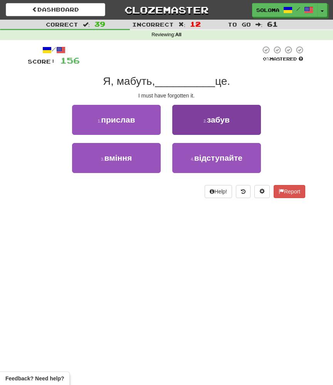
click at [198, 124] on button "2 . забув" at bounding box center [216, 120] width 89 height 30
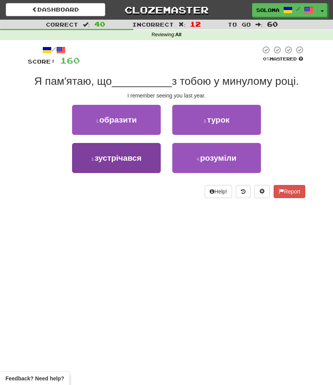
click at [155, 164] on button "3 . зустрічався" at bounding box center [116, 158] width 89 height 30
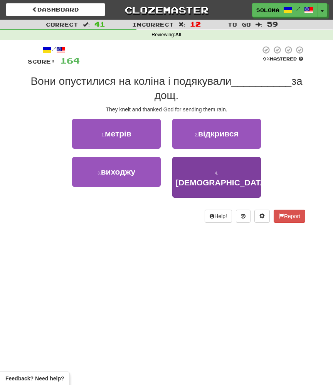
click at [187, 165] on button "4 . богові" at bounding box center [216, 177] width 89 height 41
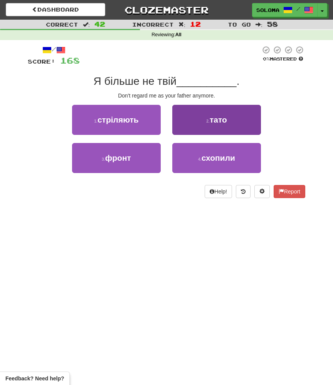
click at [194, 120] on button "2 . тато" at bounding box center [216, 120] width 89 height 30
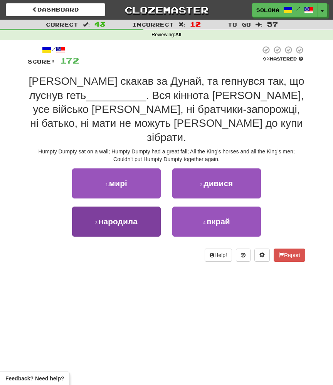
click at [150, 215] on button "3 . народила" at bounding box center [116, 222] width 89 height 30
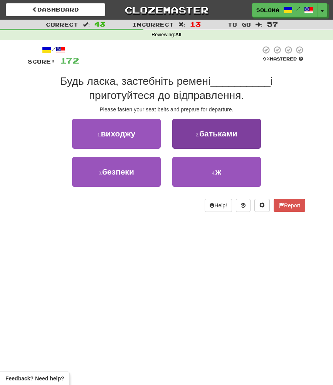
click at [179, 145] on button "2 . батьками" at bounding box center [216, 134] width 89 height 30
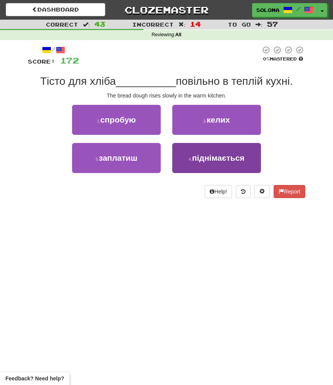
click at [178, 159] on button "4 . піднімається" at bounding box center [216, 158] width 89 height 30
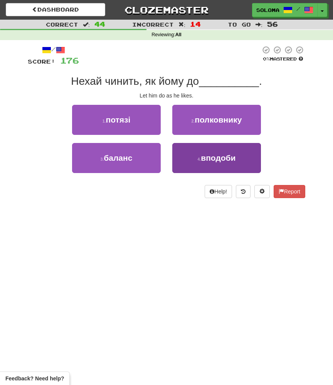
click at [187, 150] on button "4 . вподоби" at bounding box center [216, 158] width 89 height 30
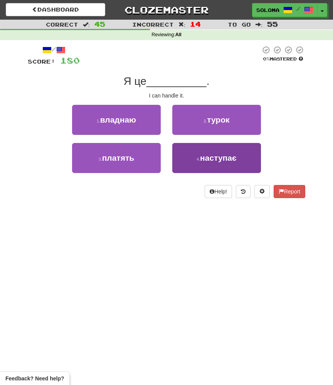
click at [178, 157] on button "4 . наступає" at bounding box center [216, 158] width 89 height 30
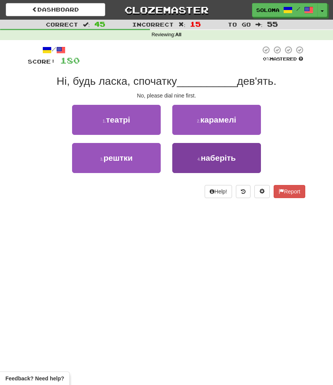
click at [182, 168] on button "4 . наберіть" at bounding box center [216, 158] width 89 height 30
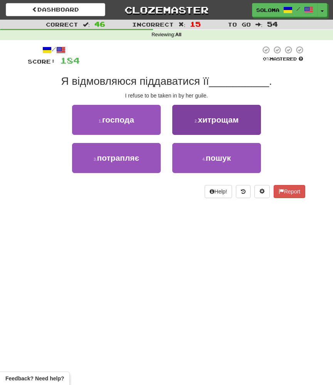
click at [197, 127] on button "2 . хитрощам" at bounding box center [216, 120] width 89 height 30
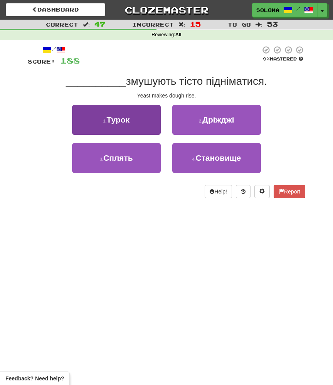
click at [147, 126] on button "1 . Турок" at bounding box center [116, 120] width 89 height 30
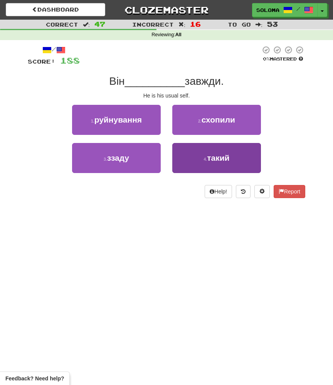
click at [179, 152] on button "4 . такий" at bounding box center [216, 158] width 89 height 30
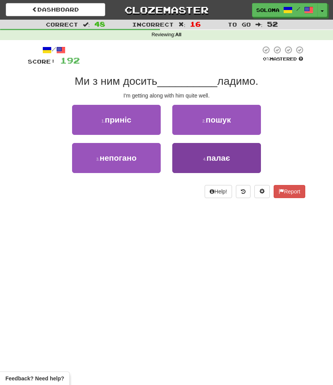
click at [178, 158] on button "4 . палає" at bounding box center [216, 158] width 89 height 30
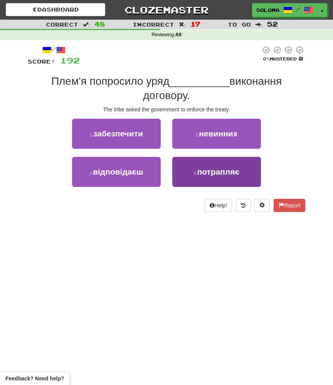
click at [187, 169] on button "4 . потрапляє" at bounding box center [216, 172] width 89 height 30
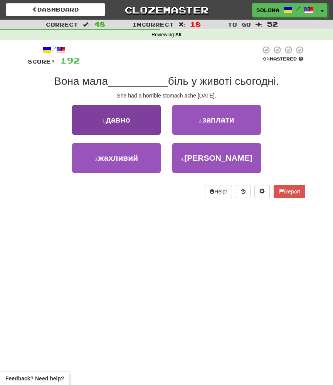
click at [152, 124] on button "1 . давно" at bounding box center [116, 120] width 89 height 30
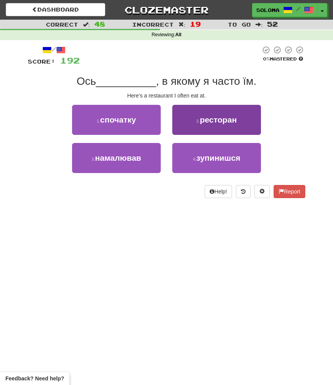
click at [192, 129] on button "2 . ресторан" at bounding box center [216, 120] width 89 height 30
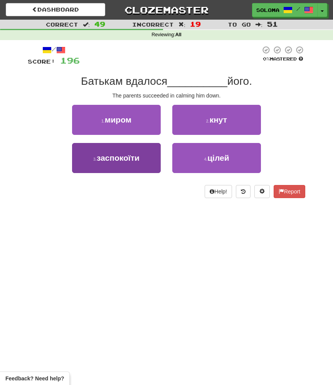
click at [148, 167] on button "3 . заспокоїти" at bounding box center [116, 158] width 89 height 30
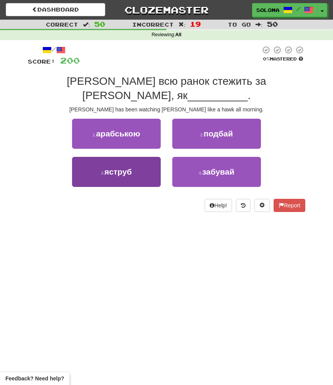
click at [160, 166] on button "3 . яструб" at bounding box center [116, 172] width 89 height 30
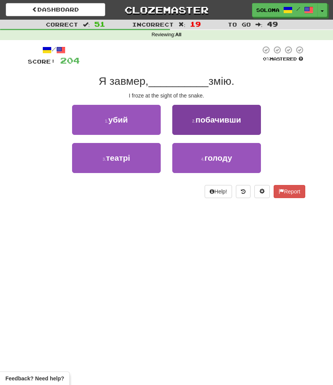
click at [203, 117] on span "побачивши" at bounding box center [219, 119] width 46 height 9
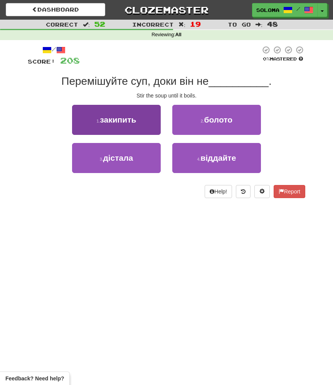
click at [154, 128] on button "1 . закипить" at bounding box center [116, 120] width 89 height 30
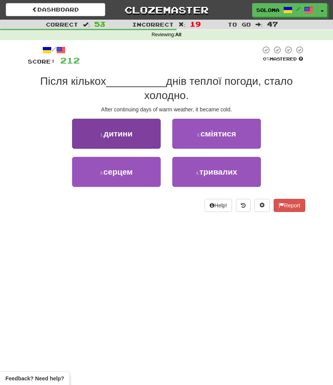
click at [158, 144] on button "1 . дитини" at bounding box center [116, 134] width 89 height 30
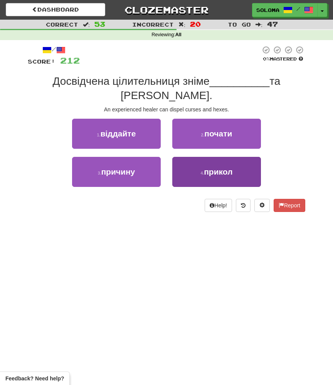
click at [175, 168] on button "4 . прикол" at bounding box center [216, 172] width 89 height 30
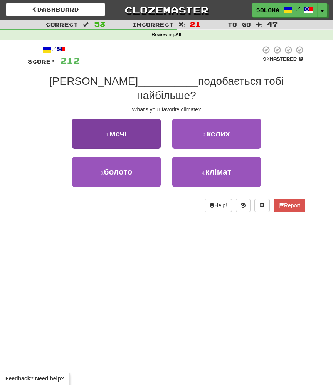
click at [145, 124] on button "1 . мечі" at bounding box center [116, 134] width 89 height 30
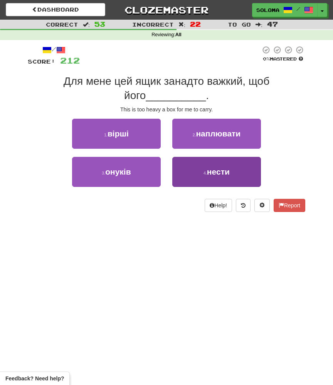
click at [186, 157] on button "4 . нести" at bounding box center [216, 172] width 89 height 30
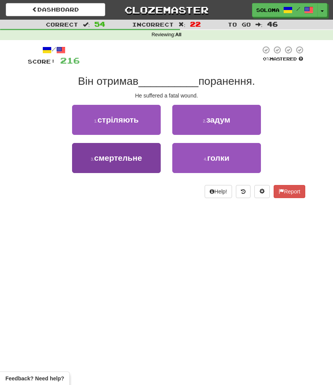
click at [156, 153] on button "3 . смертельне" at bounding box center [116, 158] width 89 height 30
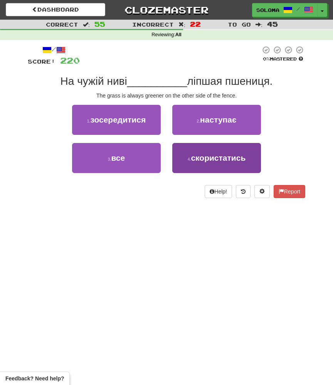
click at [177, 157] on button "4 . скористатись" at bounding box center [216, 158] width 89 height 30
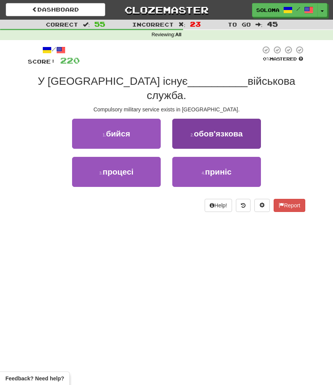
click at [182, 128] on button "2 . обов'язкова" at bounding box center [216, 134] width 89 height 30
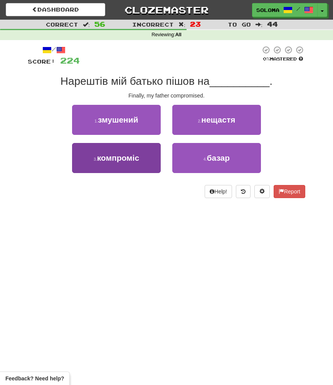
click at [155, 164] on button "3 . компроміс" at bounding box center [116, 158] width 89 height 30
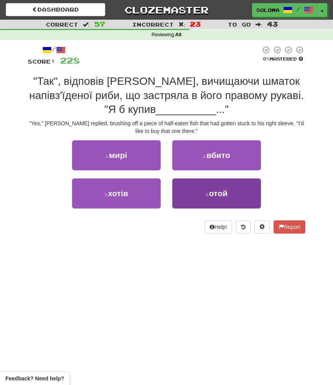
click at [176, 187] on button "4 . отой" at bounding box center [216, 194] width 89 height 30
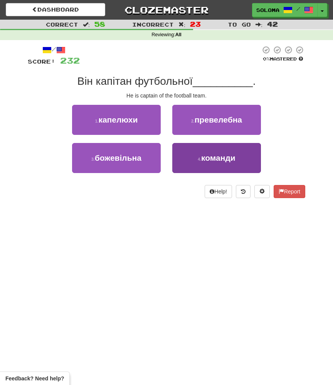
click at [185, 163] on button "4 . команди" at bounding box center [216, 158] width 89 height 30
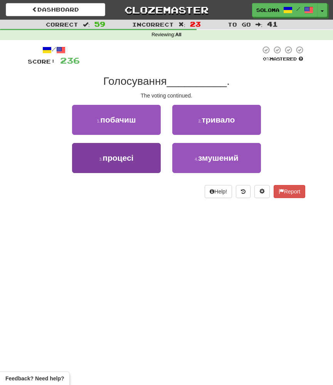
click at [160, 157] on button "3 . процесі" at bounding box center [116, 158] width 89 height 30
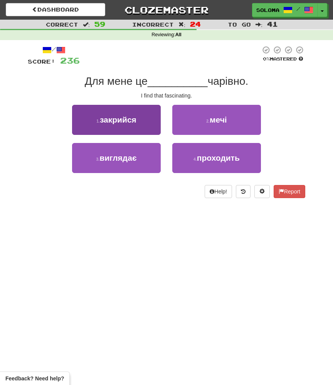
click at [150, 122] on button "1 . закрийся" at bounding box center [116, 120] width 89 height 30
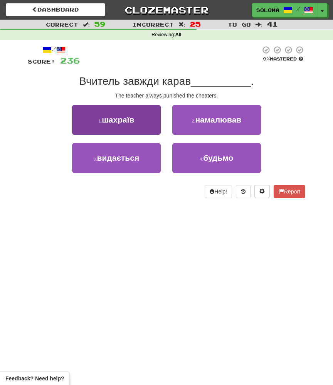
click at [152, 121] on button "1 . шахраїв" at bounding box center [116, 120] width 89 height 30
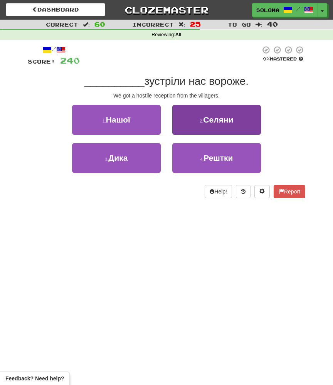
click at [185, 126] on button "2 . Селяни" at bounding box center [216, 120] width 89 height 30
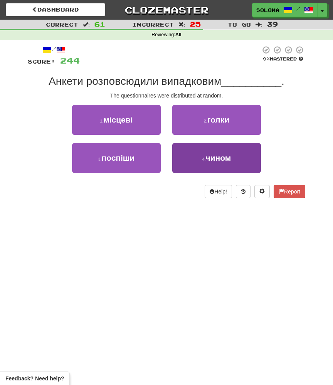
click at [185, 153] on button "4 . чином" at bounding box center [216, 158] width 89 height 30
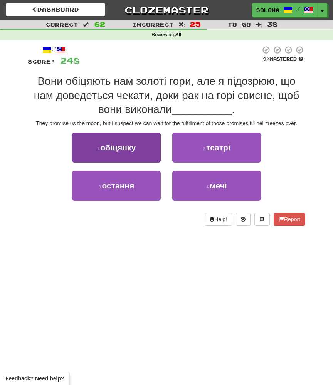
click at [157, 158] on button "1 . обіцянку" at bounding box center [116, 148] width 89 height 30
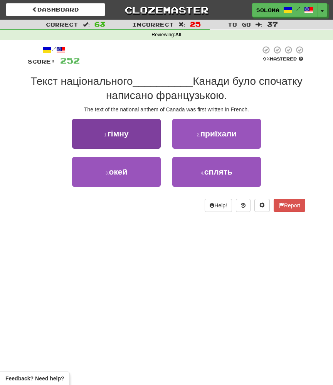
click at [155, 137] on button "1 . гімну" at bounding box center [116, 134] width 89 height 30
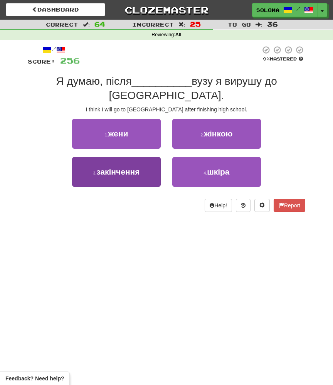
click at [153, 160] on button "3 . закінчення" at bounding box center [116, 172] width 89 height 30
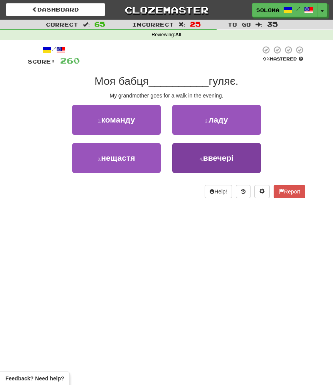
click at [181, 160] on button "4 . ввечері" at bounding box center [216, 158] width 89 height 30
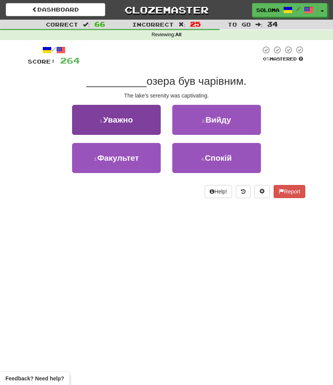
click at [158, 126] on button "1 . Уважно" at bounding box center [116, 120] width 89 height 30
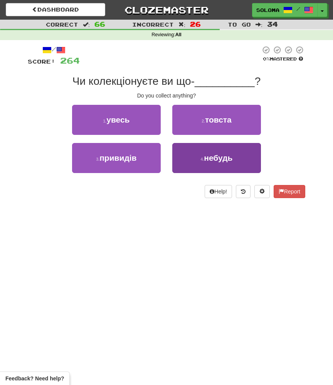
click at [173, 153] on button "4 . небудь" at bounding box center [216, 158] width 89 height 30
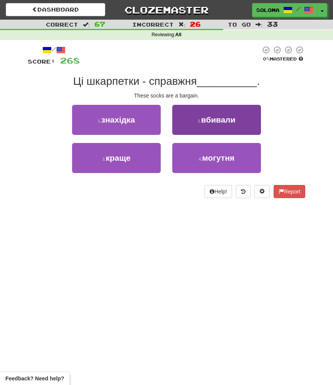
click at [188, 130] on button "2 . вбивали" at bounding box center [216, 120] width 89 height 30
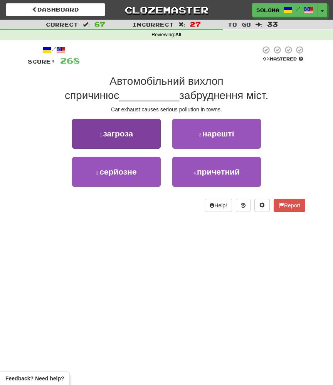
click at [157, 142] on button "1 . загроза" at bounding box center [116, 134] width 89 height 30
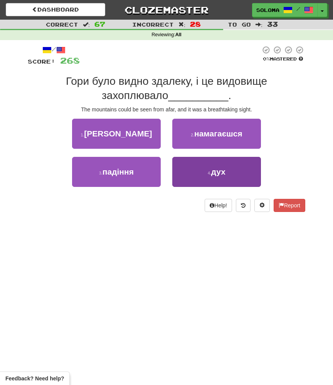
click at [182, 165] on button "4 . дух" at bounding box center [216, 172] width 89 height 30
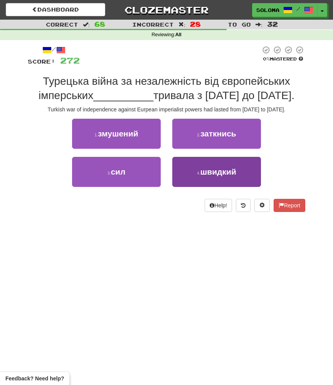
click at [180, 171] on button "4 . швидкий" at bounding box center [216, 172] width 89 height 30
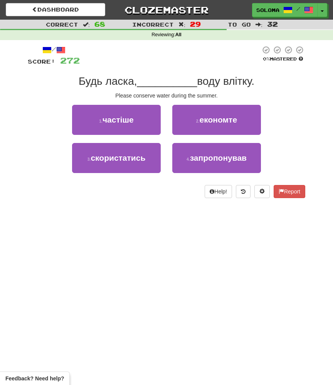
click at [161, 165] on div "3 . скористатись" at bounding box center [116, 162] width 100 height 38
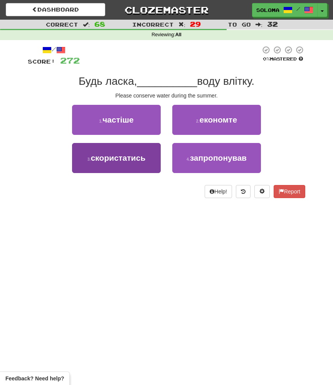
click at [154, 165] on button "3 . скористатись" at bounding box center [116, 158] width 89 height 30
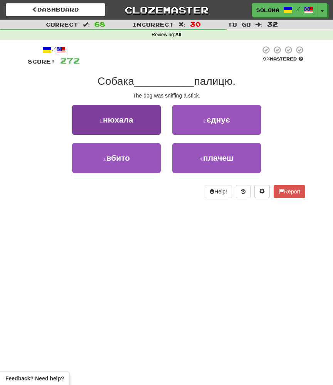
click at [153, 128] on button "1 . нюхала" at bounding box center [116, 120] width 89 height 30
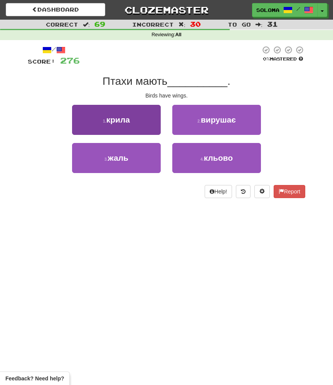
click at [157, 129] on button "1 . крила" at bounding box center [116, 120] width 89 height 30
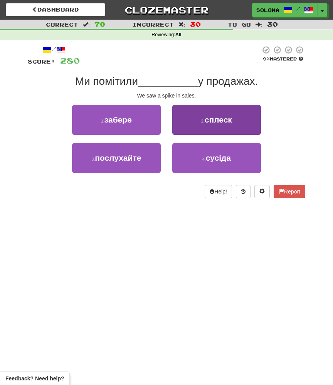
click at [188, 112] on button "2 . сплеск" at bounding box center [216, 120] width 89 height 30
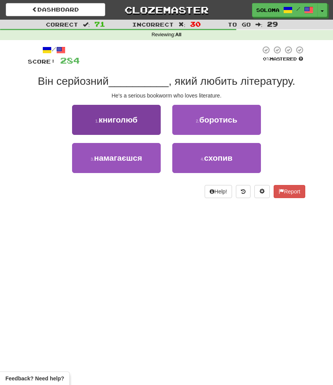
click at [145, 128] on button "1 . книголюб" at bounding box center [116, 120] width 89 height 30
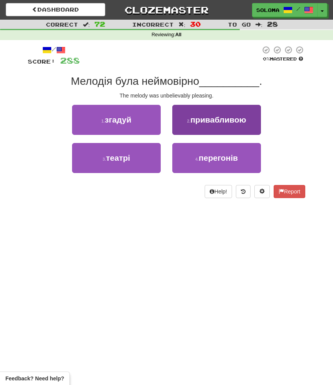
click at [178, 132] on button "2 . привабливою" at bounding box center [216, 120] width 89 height 30
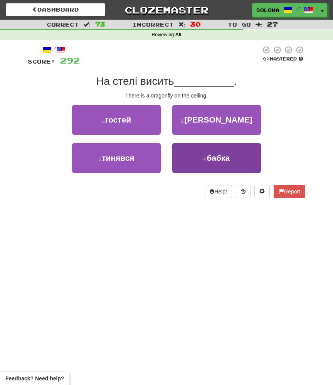
click at [180, 153] on button "4 . бабка" at bounding box center [216, 158] width 89 height 30
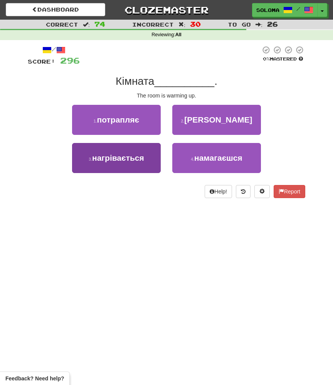
click at [148, 166] on button "3 . нагрівається" at bounding box center [116, 158] width 89 height 30
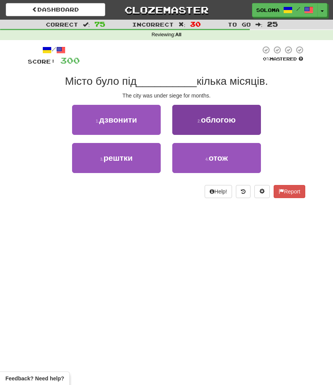
click at [179, 128] on button "2 . облогою" at bounding box center [216, 120] width 89 height 30
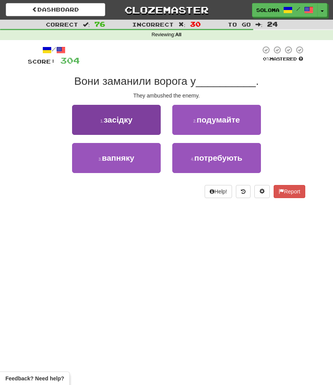
click at [153, 127] on button "1 . засідку" at bounding box center [116, 120] width 89 height 30
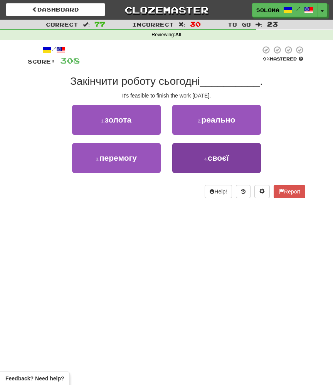
click at [185, 156] on button "4 . своєї" at bounding box center [216, 158] width 89 height 30
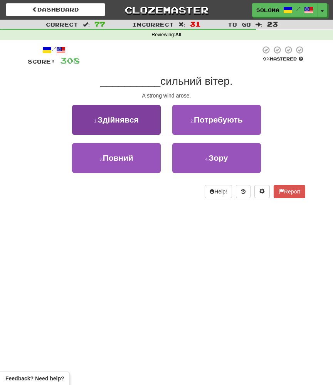
click at [159, 124] on button "1 . Здійнявся" at bounding box center [116, 120] width 89 height 30
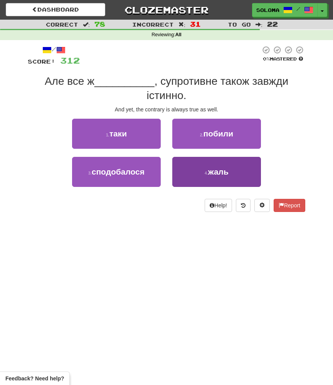
click at [180, 168] on button "4 . жаль" at bounding box center [216, 172] width 89 height 30
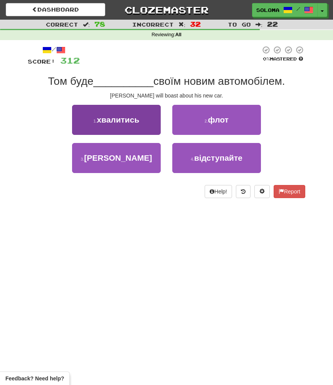
click at [150, 124] on button "1 . хвалитись" at bounding box center [116, 120] width 89 height 30
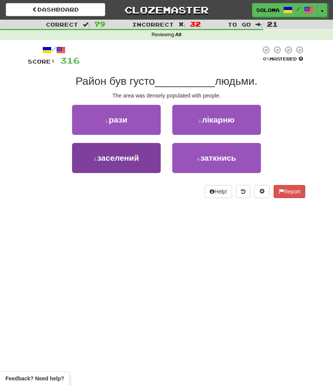
click at [154, 162] on button "3 . заселений" at bounding box center [116, 158] width 89 height 30
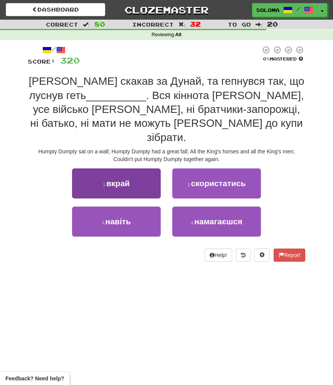
click at [152, 178] on button "1 . вкрай" at bounding box center [116, 184] width 89 height 30
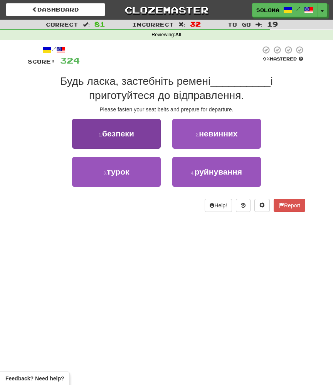
click at [146, 126] on button "1 . безпеки" at bounding box center [116, 134] width 89 height 30
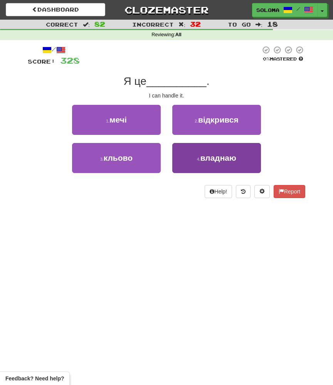
click at [177, 164] on button "4 . владнаю" at bounding box center [216, 158] width 89 height 30
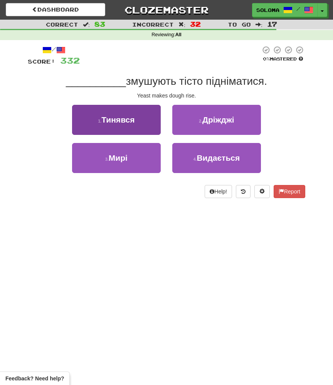
click at [155, 121] on button "1 . Тинявся" at bounding box center [116, 120] width 89 height 30
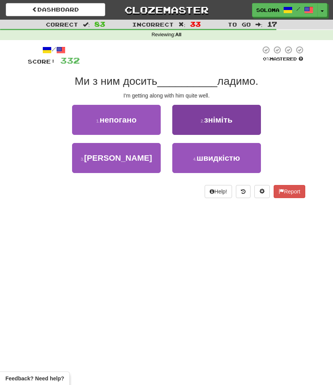
click at [190, 126] on button "2 . зніміть" at bounding box center [216, 120] width 89 height 30
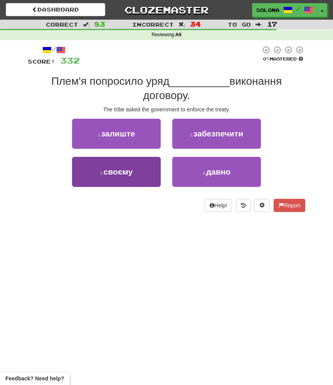
click at [159, 175] on button "3 . своєму" at bounding box center [116, 172] width 89 height 30
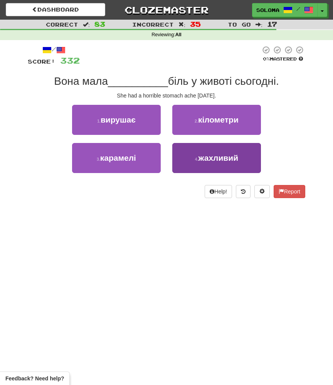
click at [192, 151] on button "4 . жахливий" at bounding box center [216, 158] width 89 height 30
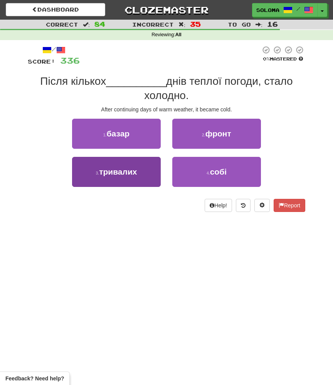
click at [152, 171] on button "3 . тривалих" at bounding box center [116, 172] width 89 height 30
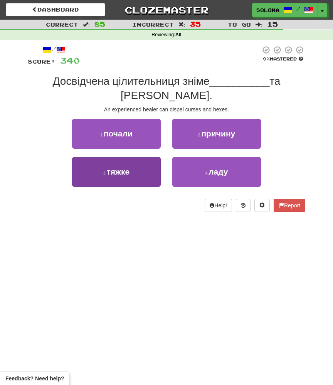
click at [152, 170] on button "3 . тяжке" at bounding box center [116, 172] width 89 height 30
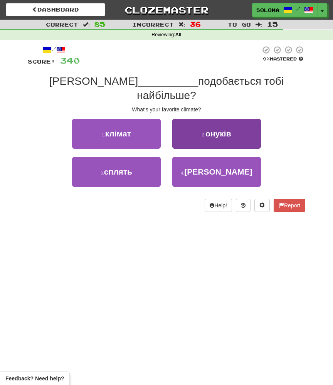
click at [182, 128] on button "2 . онуків" at bounding box center [216, 134] width 89 height 30
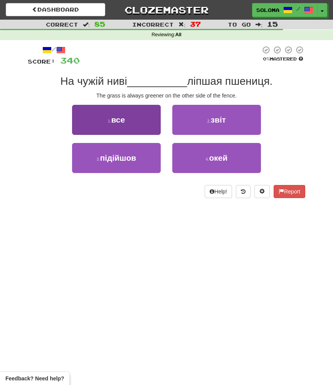
click at [154, 128] on button "1 . все" at bounding box center [116, 120] width 89 height 30
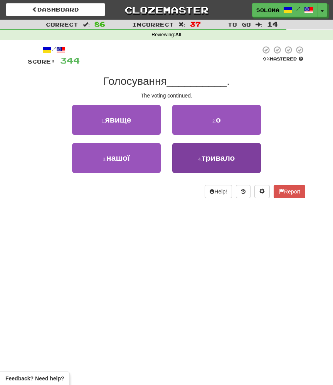
click at [181, 148] on button "4 . тривало" at bounding box center [216, 158] width 89 height 30
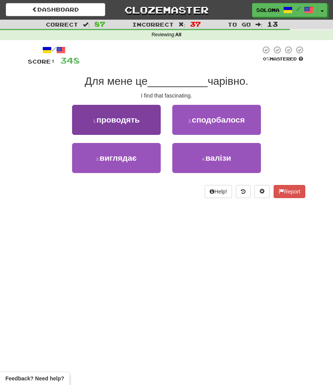
click at [154, 132] on button "1 . проводять" at bounding box center [116, 120] width 89 height 30
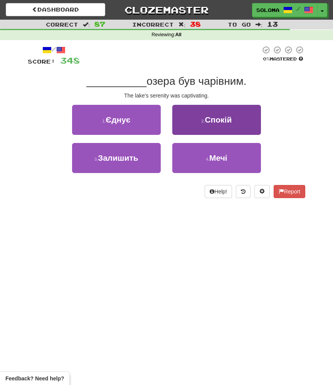
click at [191, 133] on button "2 . Спокій" at bounding box center [216, 120] width 89 height 30
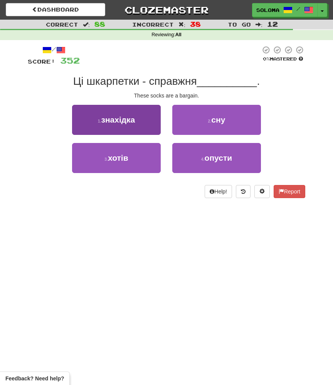
click at [150, 130] on button "1 . знахідка" at bounding box center [116, 120] width 89 height 30
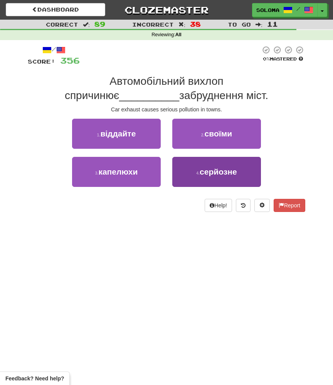
click at [184, 180] on button "4 . серйозне" at bounding box center [216, 172] width 89 height 30
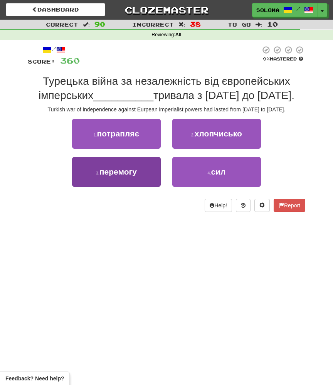
click at [160, 176] on button "3 . перемогу" at bounding box center [116, 172] width 89 height 30
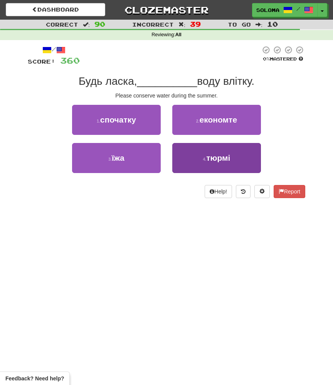
click at [189, 149] on button "4 . тюрмі" at bounding box center [216, 158] width 89 height 30
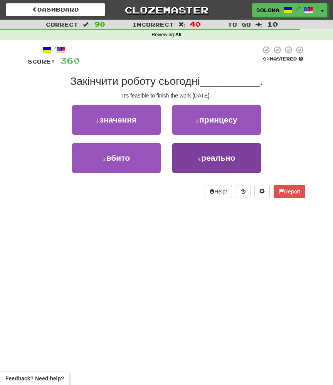
click at [182, 162] on button "4 . реально" at bounding box center [216, 158] width 89 height 30
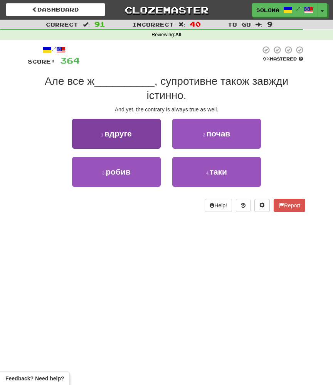
click at [155, 146] on button "1 . вдруге" at bounding box center [116, 134] width 89 height 30
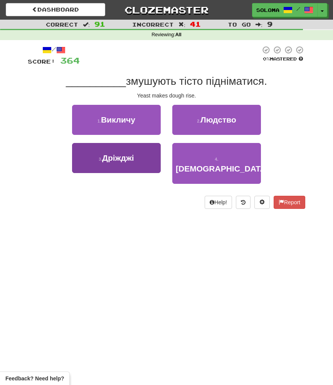
click at [159, 167] on button "3 . Дріжджі" at bounding box center [116, 158] width 89 height 30
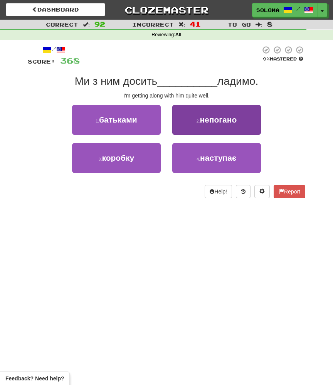
click at [184, 127] on button "2 . непогано" at bounding box center [216, 120] width 89 height 30
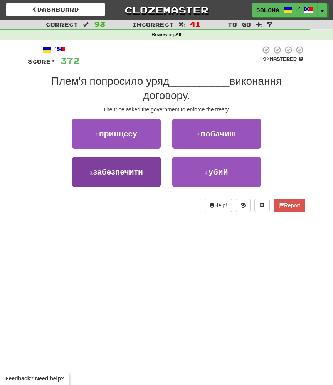
click at [158, 176] on button "3 . забезпечити" at bounding box center [116, 172] width 89 height 30
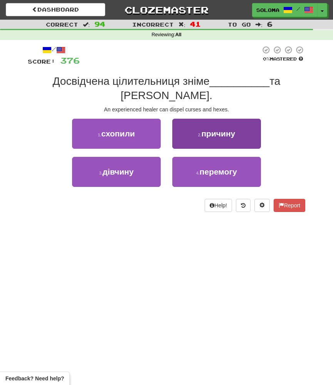
click at [194, 124] on button "2 . причину" at bounding box center [216, 134] width 89 height 30
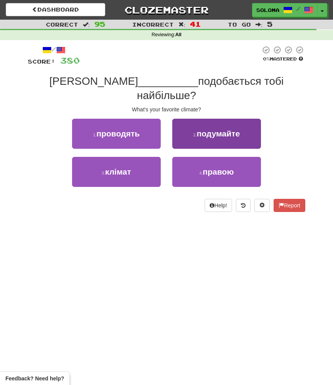
click at [197, 126] on button "2 . подумайте" at bounding box center [216, 134] width 89 height 30
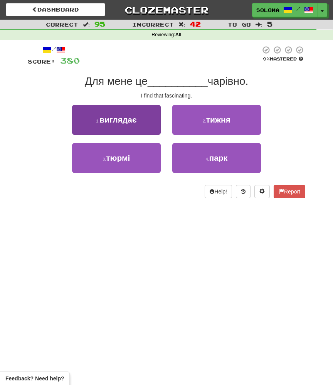
click at [150, 122] on button "1 . виглядає" at bounding box center [116, 120] width 89 height 30
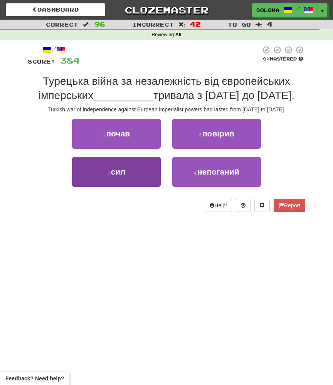
click at [154, 171] on button "3 . сил" at bounding box center [116, 172] width 89 height 30
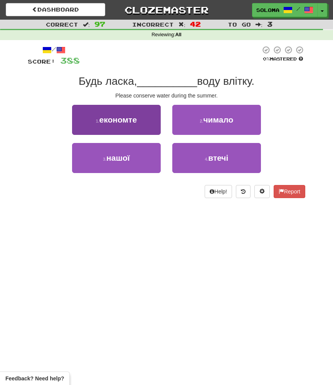
click at [147, 120] on button "1 . економте" at bounding box center [116, 120] width 89 height 30
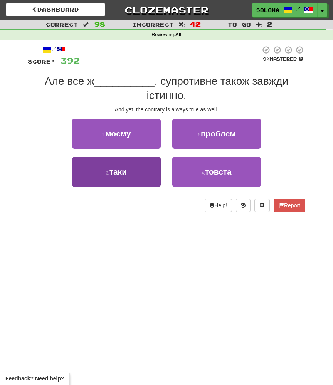
click at [156, 165] on button "3 . таки" at bounding box center [116, 172] width 89 height 30
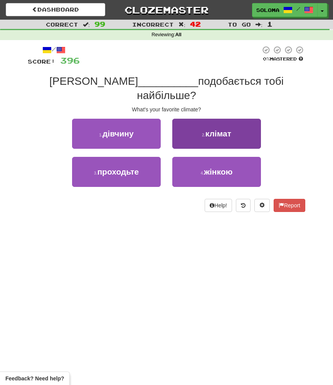
click at [187, 125] on button "2 . клімат" at bounding box center [216, 134] width 89 height 30
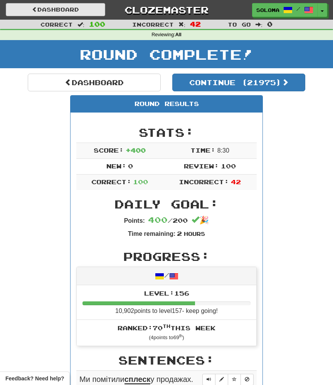
click at [93, 15] on link "Dashboard" at bounding box center [55, 9] width 99 height 13
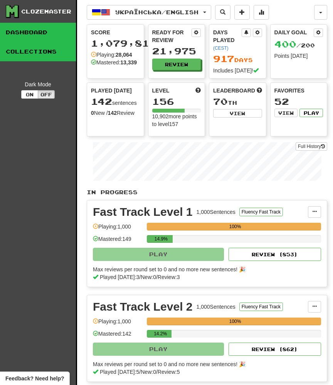
click at [47, 51] on link "Collections" at bounding box center [38, 51] width 76 height 19
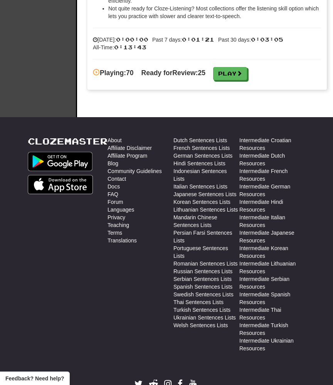
scroll to position [1079, 0]
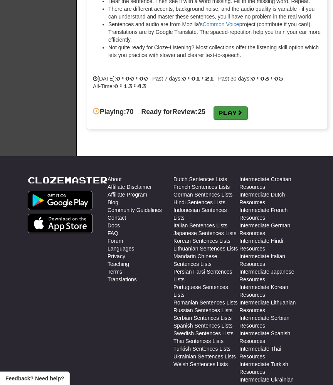
click at [235, 117] on link "Play" at bounding box center [231, 112] width 34 height 13
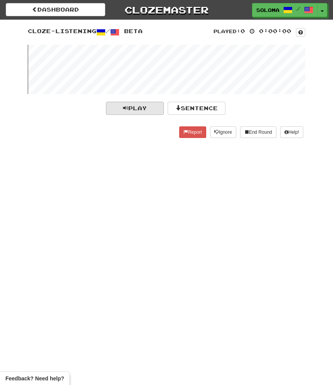
click at [162, 109] on button "Play" at bounding box center [135, 108] width 58 height 13
click at [196, 101] on div "Played: 0 0:00:00 Cloze-Listening / Beta Play Sentence Report Ignore End Round …" at bounding box center [166, 84] width 289 height 115
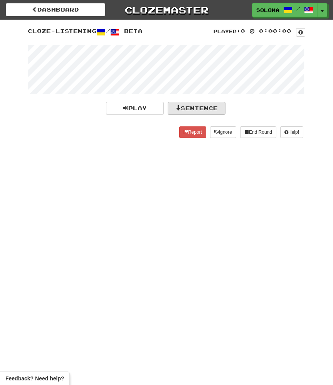
click at [196, 106] on button "Sentence" at bounding box center [197, 108] width 58 height 13
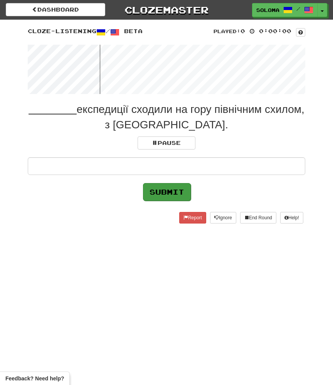
click at [163, 192] on button "Submit" at bounding box center [167, 192] width 48 height 18
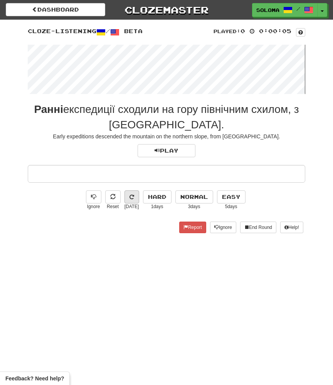
click at [134, 202] on button at bounding box center [132, 197] width 15 height 13
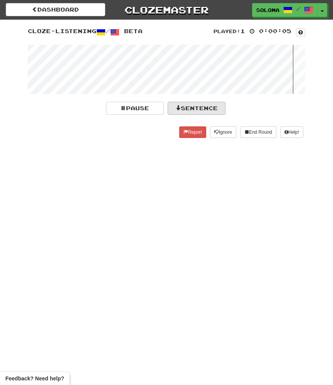
click at [191, 109] on button "Sentence" at bounding box center [197, 108] width 58 height 13
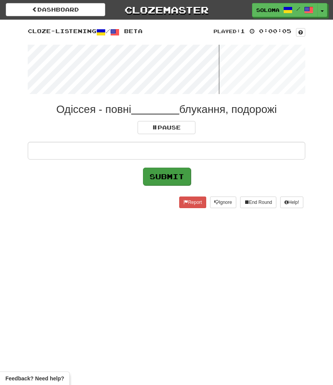
click at [162, 171] on button "Submit" at bounding box center [167, 177] width 48 height 18
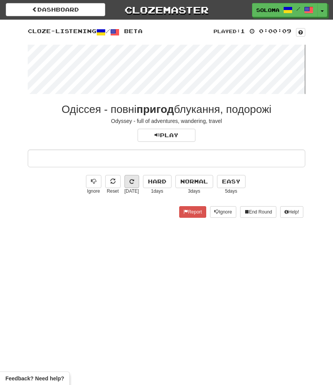
click at [132, 184] on icon at bounding box center [132, 181] width 5 height 5
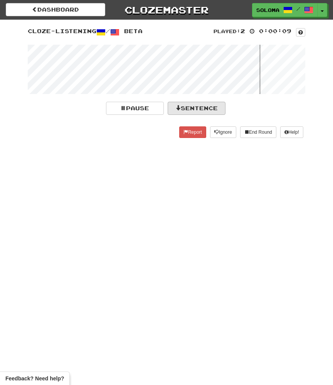
click at [196, 107] on button "Sentence" at bounding box center [197, 108] width 58 height 13
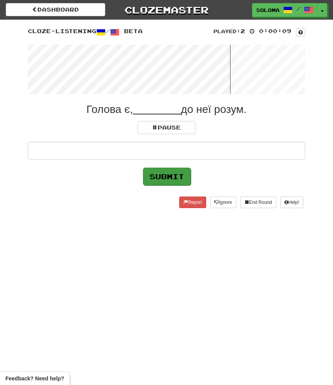
click at [171, 180] on button "Submit" at bounding box center [167, 177] width 48 height 18
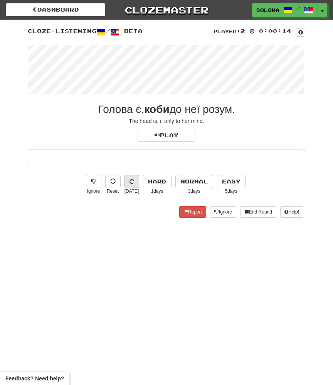
click at [133, 185] on button at bounding box center [132, 181] width 15 height 13
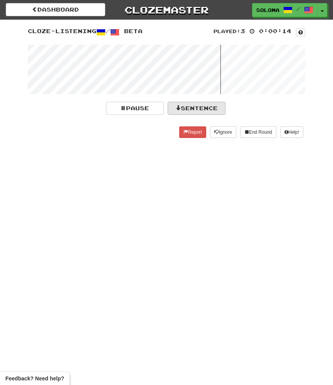
click at [188, 112] on button "Sentence" at bounding box center [197, 108] width 58 height 13
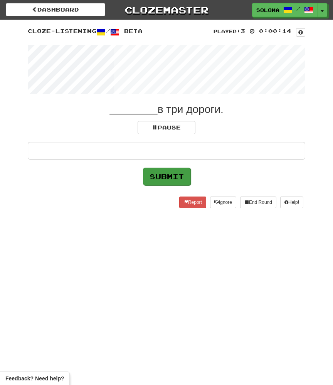
type input "*"
type input "***"
click at [167, 176] on button "Submit" at bounding box center [167, 177] width 48 height 18
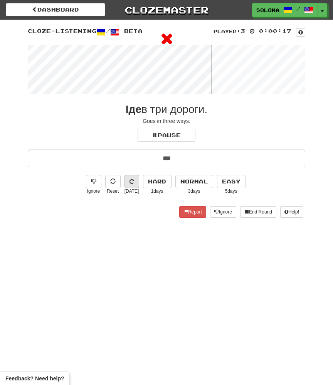
click at [130, 185] on button at bounding box center [132, 181] width 15 height 13
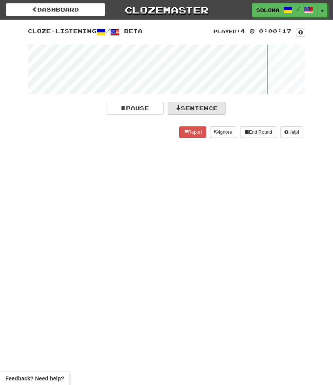
click at [198, 111] on button "Sentence" at bounding box center [197, 108] width 58 height 13
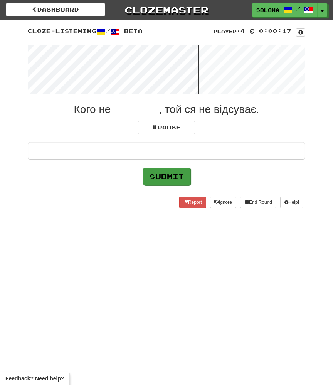
type input "*"
type input "****"
click at [167, 176] on button "Submit" at bounding box center [167, 177] width 48 height 18
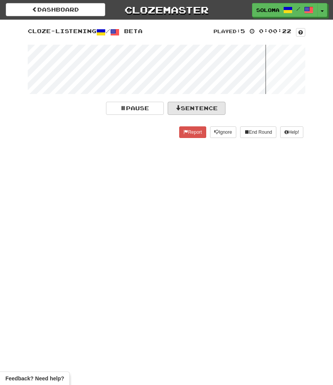
click at [213, 108] on button "Sentence" at bounding box center [197, 108] width 58 height 13
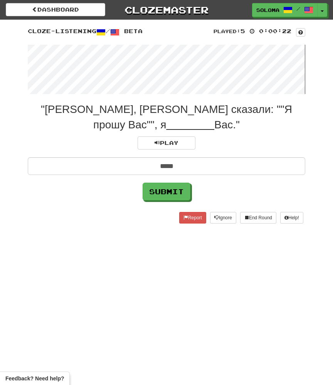
type input "*****"
click at [166, 191] on button "Submit" at bounding box center [167, 192] width 48 height 18
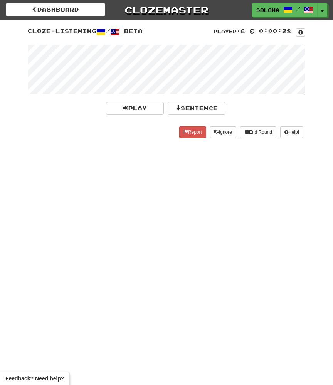
click at [205, 99] on div "Played: 6 0:00:28 Cloze-Listening / Beta Play Sentence Report Ignore End Round …" at bounding box center [166, 84] width 289 height 115
click at [204, 106] on button "Sentence" at bounding box center [197, 108] width 58 height 13
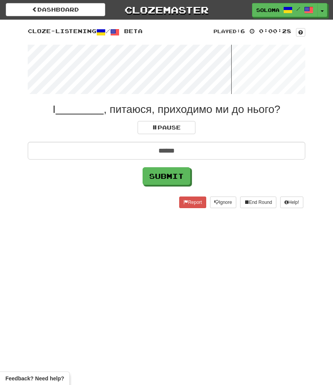
type input "******"
click at [166, 176] on button "Submit" at bounding box center [167, 176] width 48 height 18
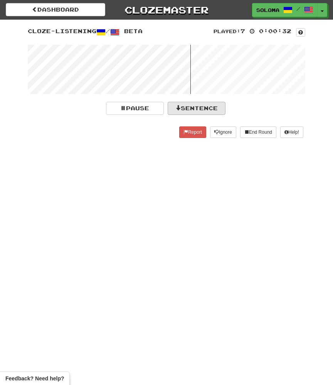
click at [207, 106] on button "Sentence" at bounding box center [197, 108] width 58 height 13
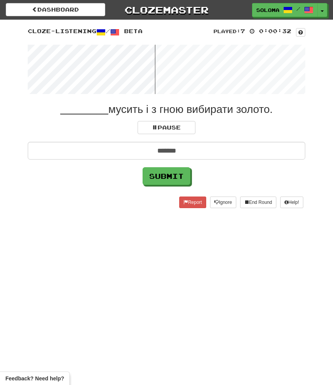
type input "*******"
click at [166, 176] on button "Submit" at bounding box center [167, 176] width 48 height 18
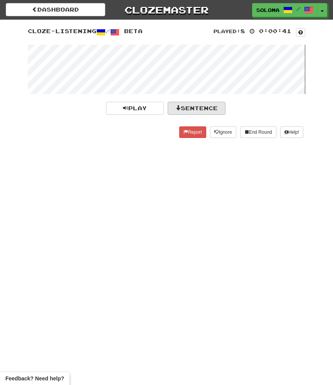
click at [187, 110] on button "Sentence" at bounding box center [197, 108] width 58 height 13
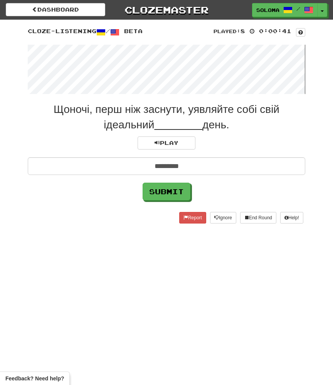
click at [166, 191] on button "Submit" at bounding box center [167, 192] width 48 height 18
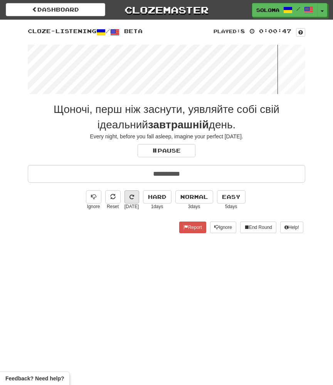
type input "**********"
click at [131, 199] on button at bounding box center [132, 197] width 15 height 13
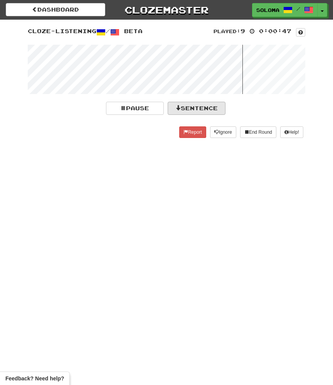
click at [204, 111] on button "Sentence" at bounding box center [197, 108] width 58 height 13
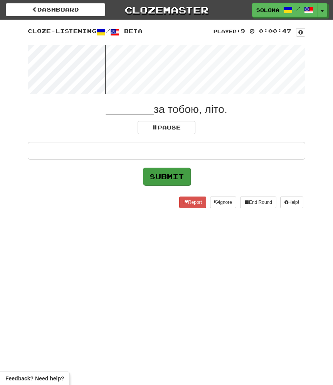
type input "*"
type input "*****"
click at [167, 176] on button "Submit" at bounding box center [167, 177] width 48 height 18
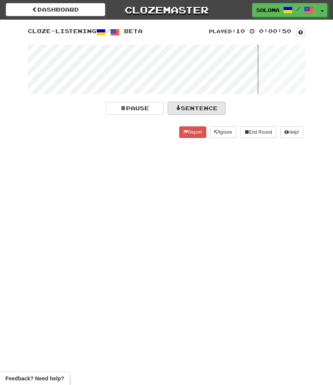
click at [190, 108] on button "Sentence" at bounding box center [197, 108] width 58 height 13
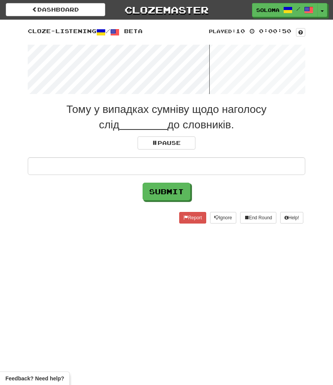
type input "*"
type input "**********"
click at [166, 191] on button "Submit" at bounding box center [167, 192] width 48 height 18
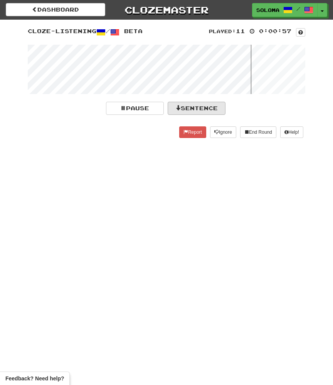
click at [211, 112] on button "Sentence" at bounding box center [197, 108] width 58 height 13
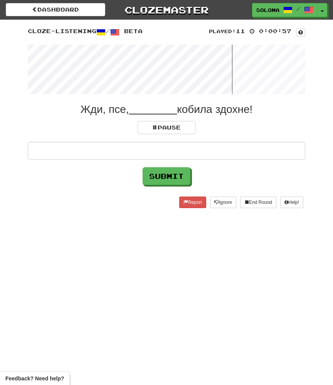
click at [166, 176] on button "Submit" at bounding box center [167, 176] width 48 height 18
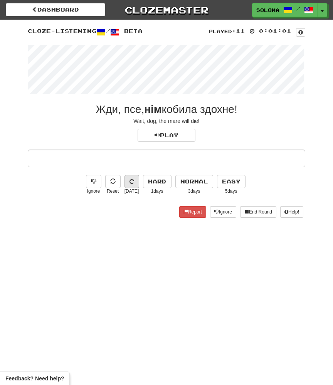
click at [137, 185] on button at bounding box center [132, 181] width 15 height 13
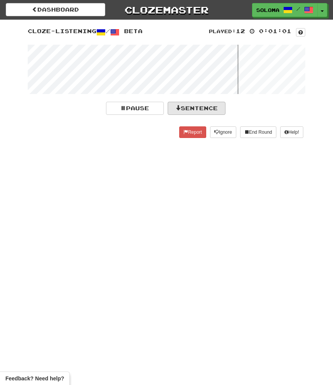
click at [197, 106] on button "Sentence" at bounding box center [197, 108] width 58 height 13
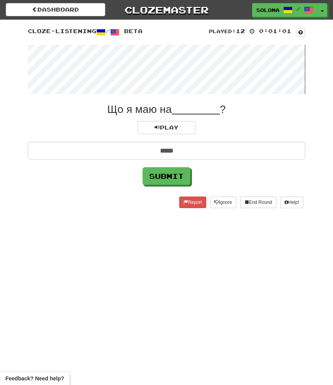
type input "*****"
click at [166, 176] on button "Submit" at bounding box center [167, 176] width 48 height 18
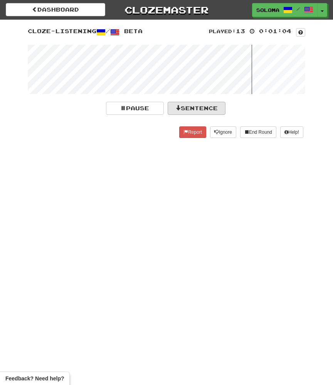
click at [194, 105] on button "Sentence" at bounding box center [197, 108] width 58 height 13
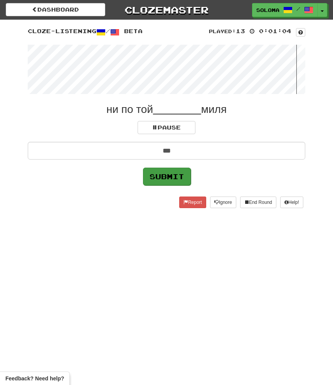
type input "***"
click at [167, 176] on button "Submit" at bounding box center [167, 177] width 48 height 18
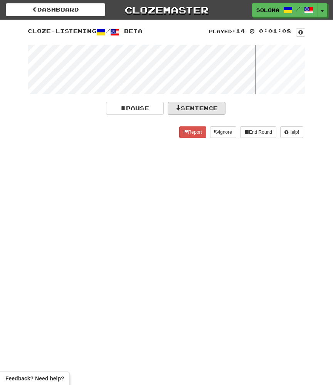
click at [191, 110] on button "Sentence" at bounding box center [197, 108] width 58 height 13
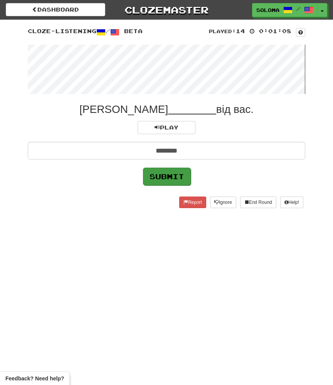
type input "********"
click at [167, 176] on button "Submit" at bounding box center [167, 177] width 48 height 18
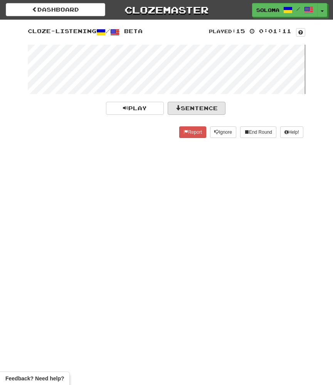
click at [200, 105] on button "Sentence" at bounding box center [197, 108] width 58 height 13
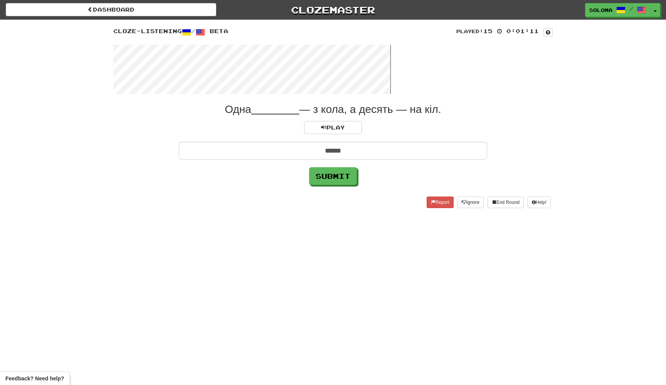
click at [333, 176] on button "Submit" at bounding box center [333, 176] width 48 height 18
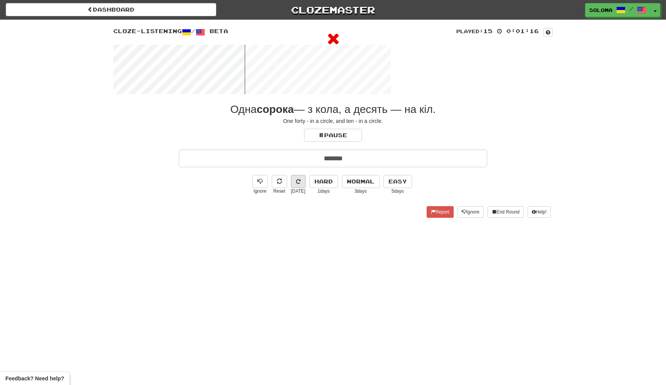
type input "*******"
click at [301, 185] on button at bounding box center [298, 181] width 15 height 13
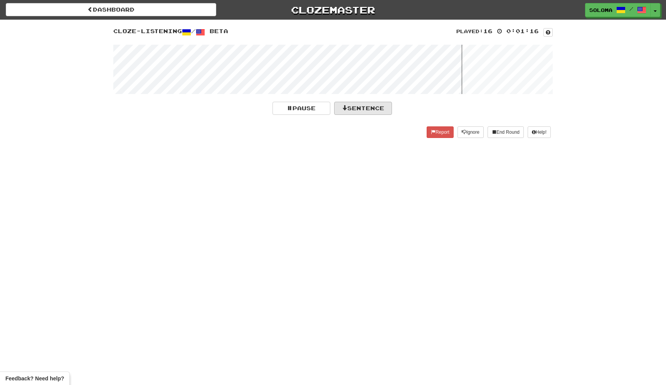
click at [333, 113] on button "Sentence" at bounding box center [363, 108] width 58 height 13
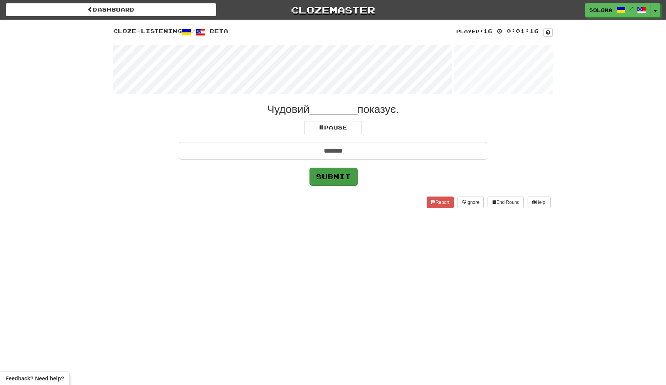
type input "*******"
click at [333, 176] on button "Submit" at bounding box center [334, 177] width 48 height 18
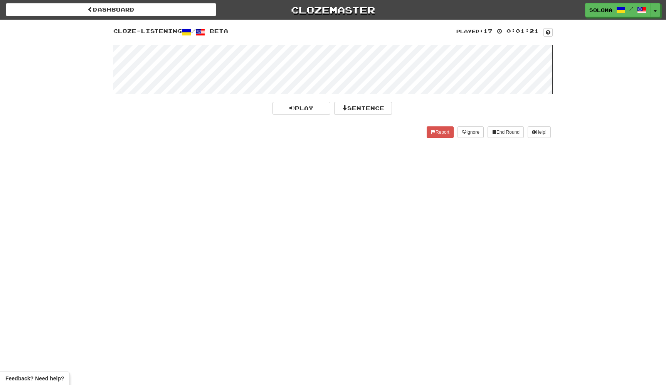
click at [333, 93] on wave at bounding box center [333, 69] width 440 height 49
click at [333, 112] on button "Sentence" at bounding box center [363, 108] width 58 height 13
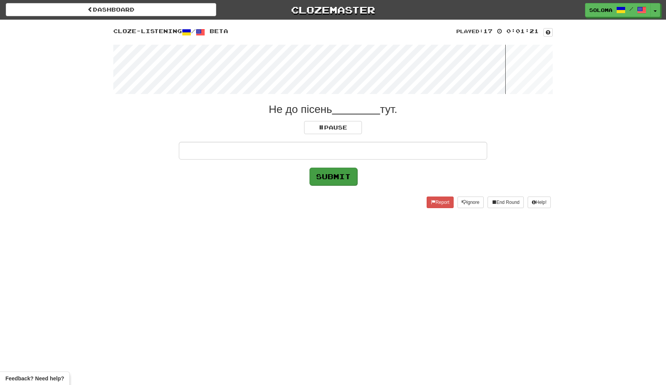
click at [333, 175] on button "Submit" at bounding box center [334, 177] width 48 height 18
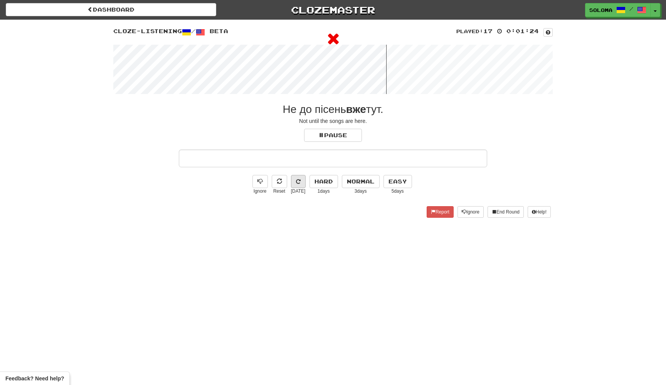
click at [303, 183] on button at bounding box center [298, 181] width 15 height 13
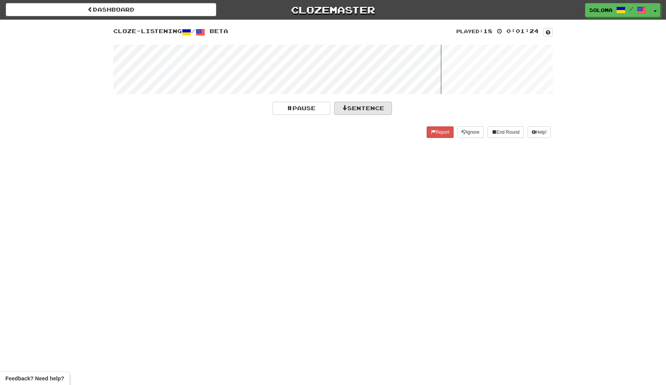
click at [333, 113] on button "Sentence" at bounding box center [363, 108] width 58 height 13
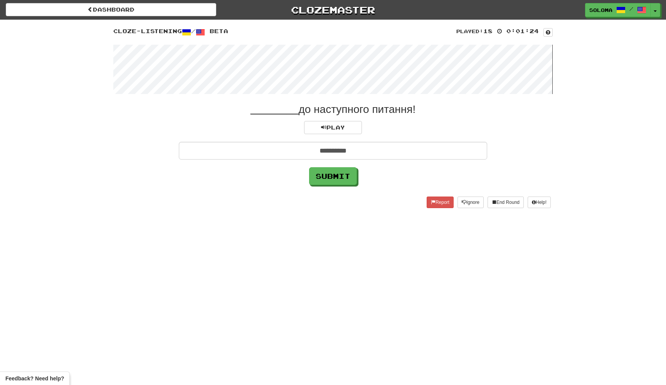
type input "**********"
click at [333, 176] on button "Submit" at bounding box center [333, 176] width 48 height 18
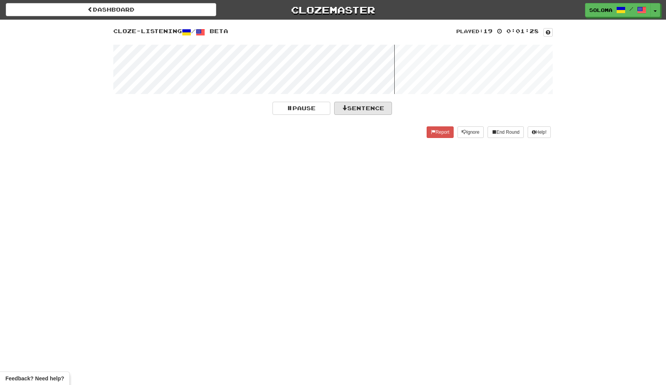
click at [333, 113] on button "Sentence" at bounding box center [363, 108] width 58 height 13
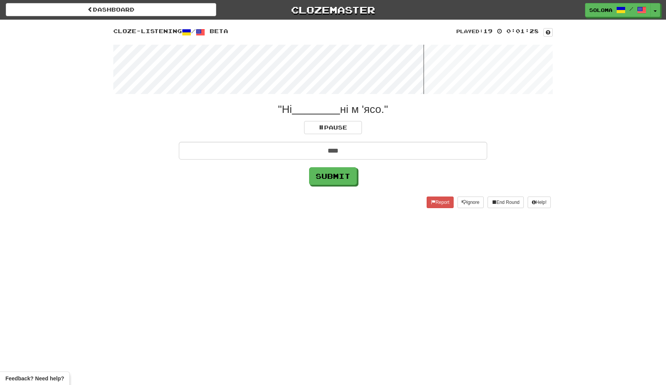
type input "****"
click at [333, 176] on button "Submit" at bounding box center [333, 176] width 48 height 18
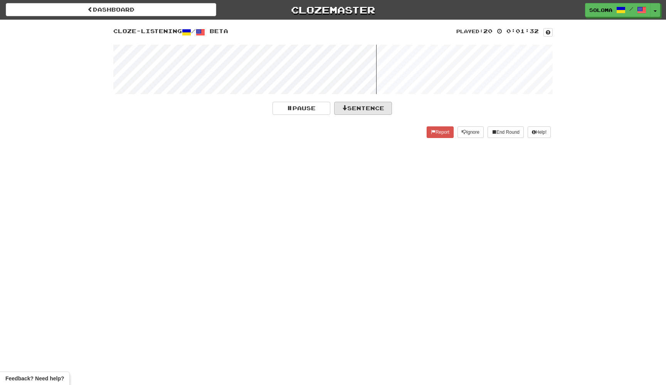
click at [333, 110] on button "Sentence" at bounding box center [363, 108] width 58 height 13
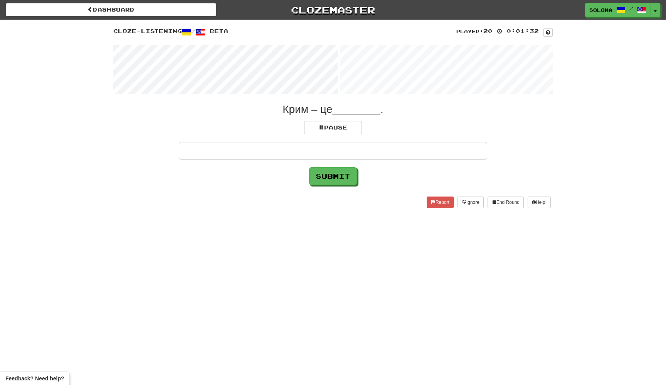
type input "*"
type input "*******"
click at [333, 176] on button "Submit" at bounding box center [333, 176] width 48 height 18
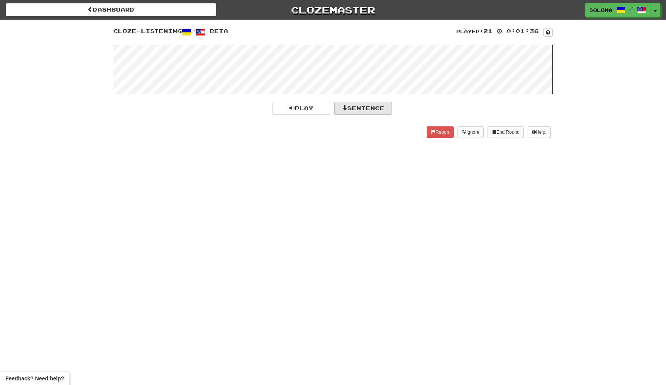
click at [333, 110] on button "Sentence" at bounding box center [363, 108] width 58 height 13
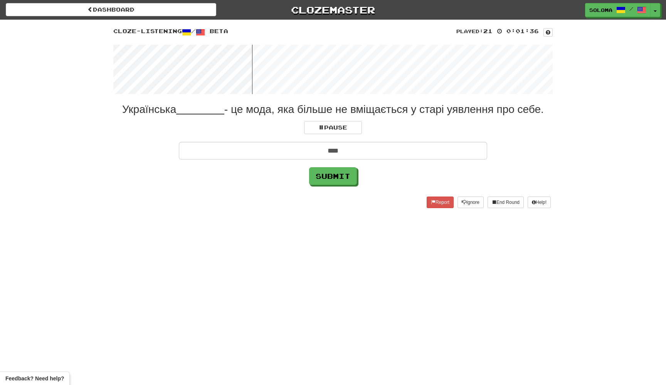
type input "****"
click at [333, 176] on button "Submit" at bounding box center [333, 176] width 48 height 18
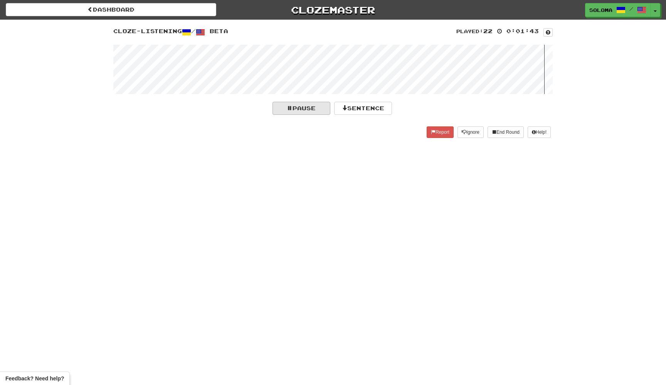
click at [314, 111] on button "Pause" at bounding box center [302, 108] width 58 height 13
click at [333, 109] on span at bounding box center [344, 107] width 5 height 5
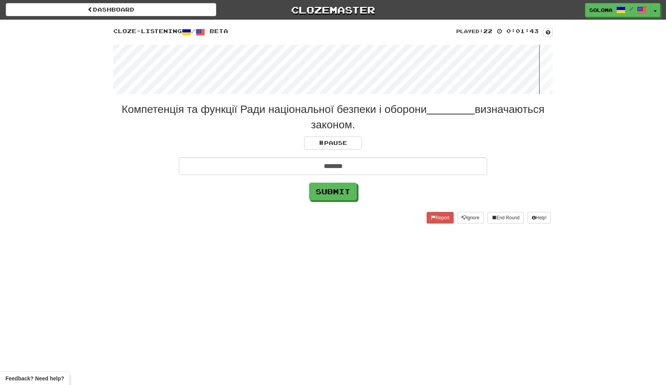
type input "*******"
click at [333, 191] on button "Submit" at bounding box center [333, 192] width 48 height 18
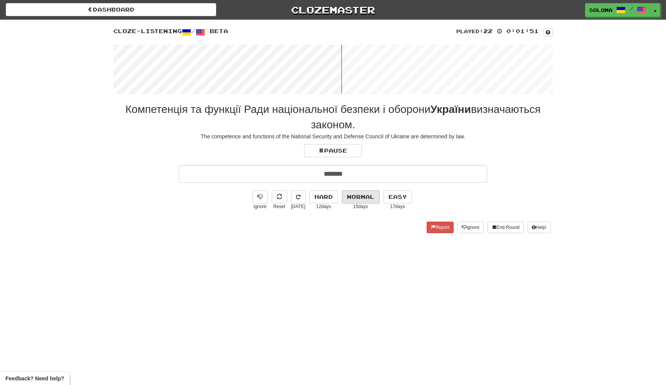
click at [333, 202] on button "Normal" at bounding box center [361, 197] width 38 height 13
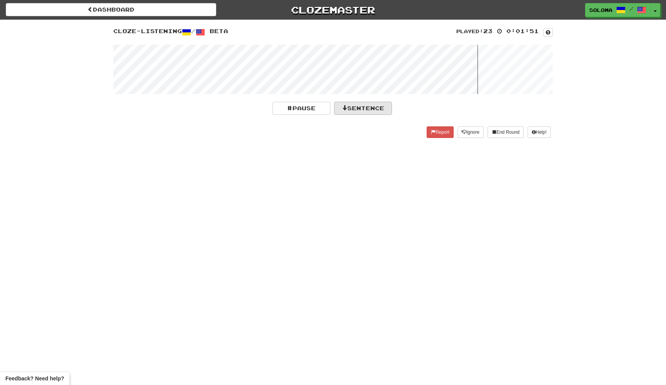
click at [333, 108] on button "Sentence" at bounding box center [363, 108] width 58 height 13
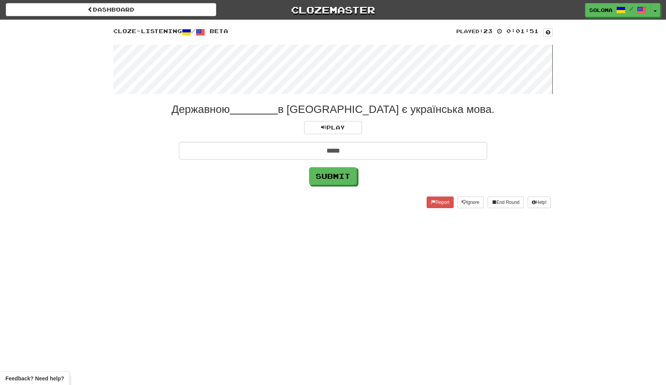
type input "*****"
click at [333, 176] on button "Submit" at bounding box center [333, 176] width 48 height 18
